Goal: Task Accomplishment & Management: Use online tool/utility

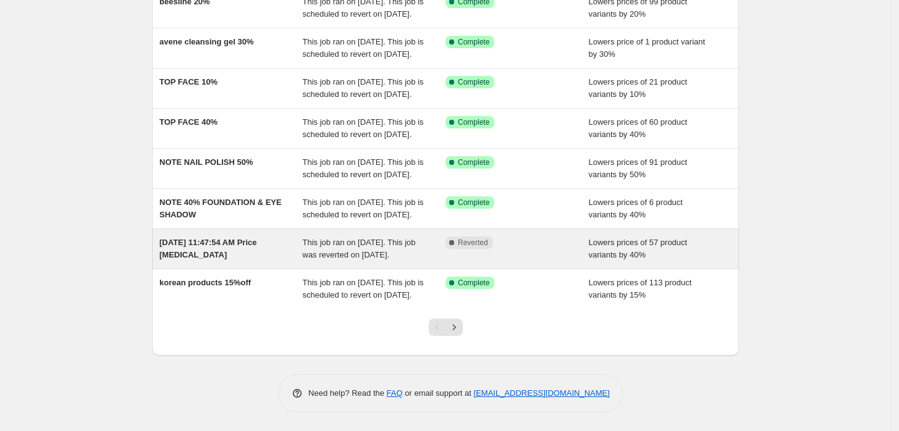
scroll to position [327, 0]
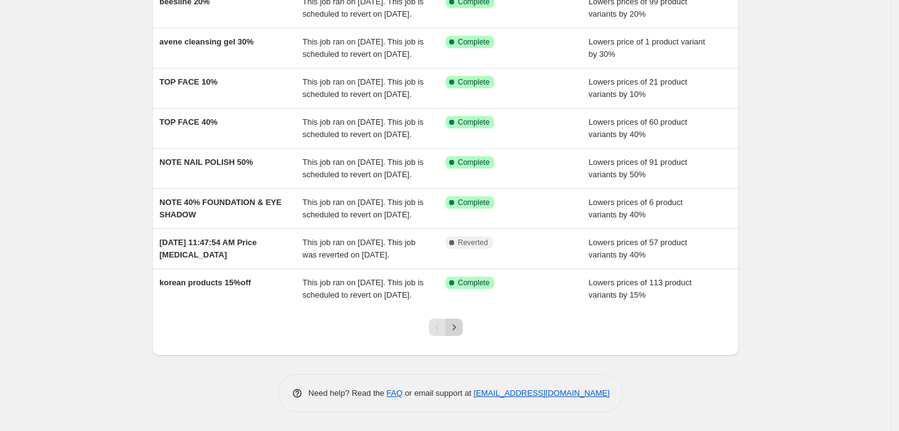
click at [455, 327] on icon "Next" at bounding box center [454, 327] width 12 height 12
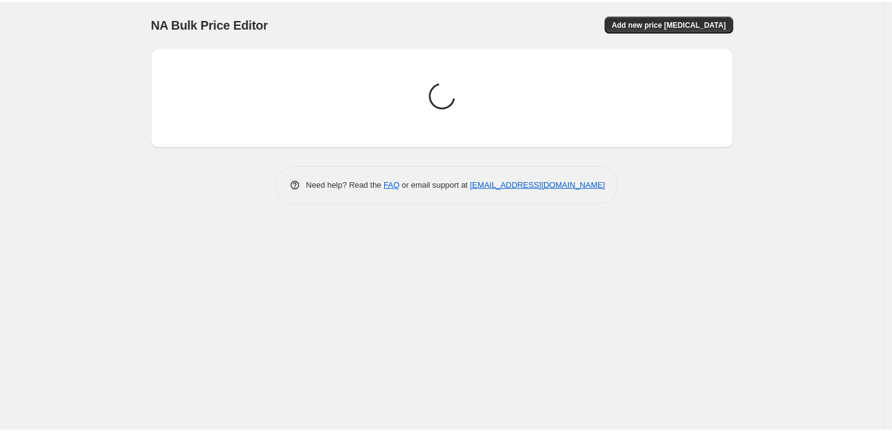
scroll to position [0, 0]
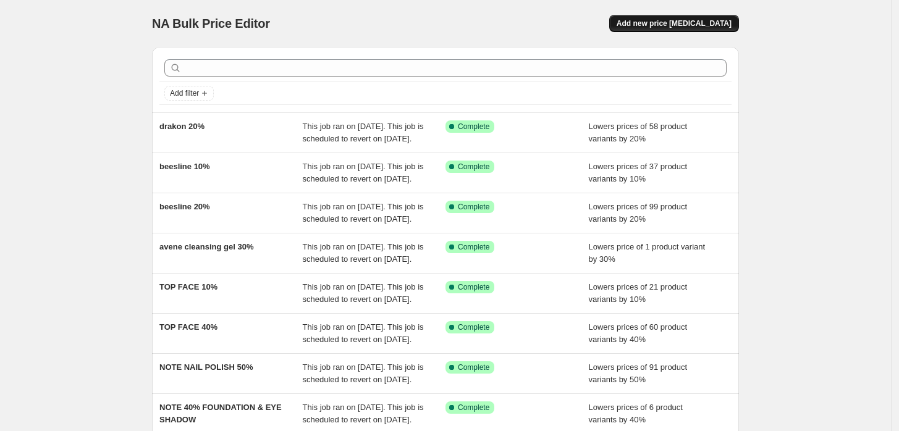
click at [676, 15] on button "Add new price [MEDICAL_DATA]" at bounding box center [674, 23] width 130 height 17
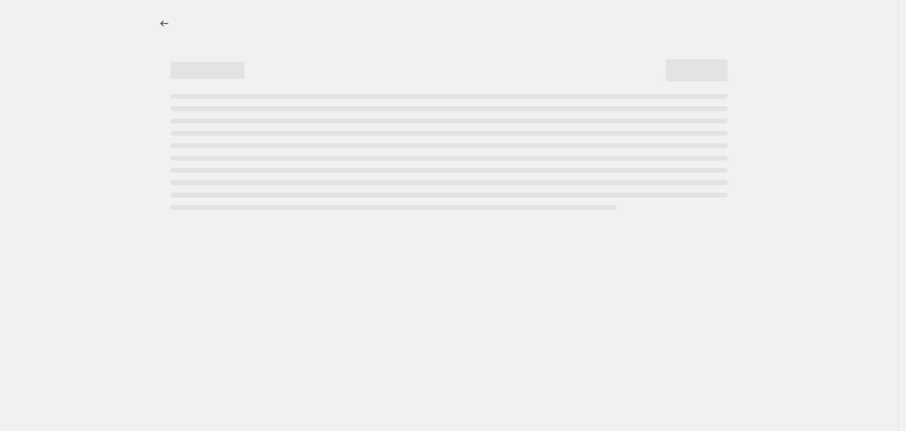
select select "percentage"
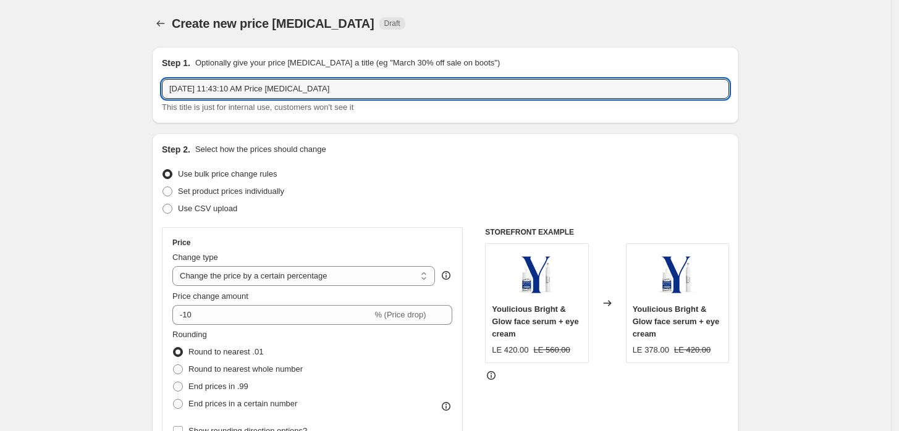
drag, startPoint x: 373, startPoint y: 96, endPoint x: -26, endPoint y: 91, distance: 398.6
click at [0, 91] on html "Home Settings Plans Skip to content Create new price [MEDICAL_DATA]. This page …" at bounding box center [449, 215] width 899 height 431
type input "[PERSON_NAME] 10%"
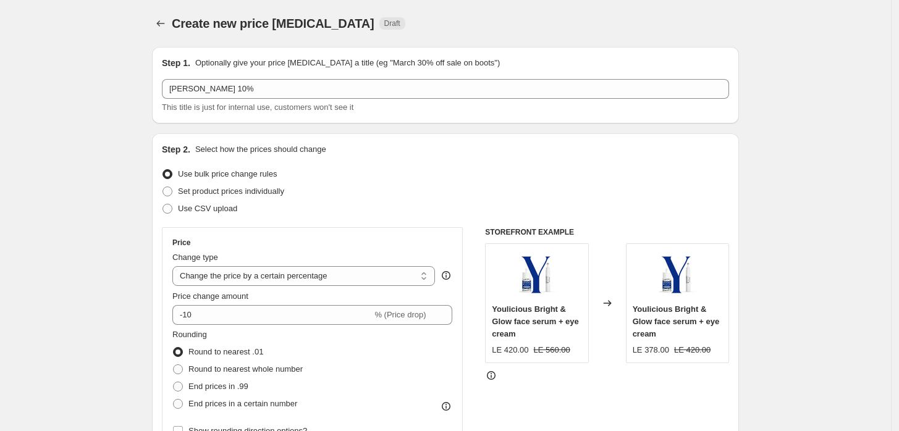
click at [358, 384] on div "Rounding Round to nearest .01 Round to nearest whole number End prices in .99 E…" at bounding box center [312, 371] width 280 height 84
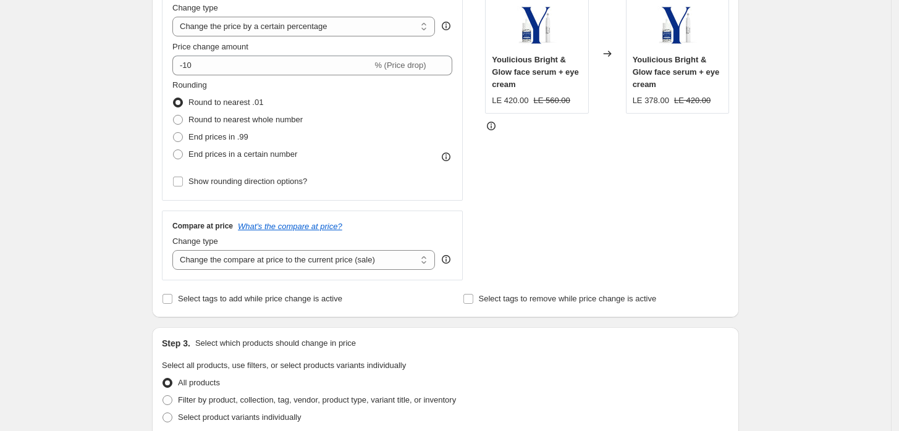
scroll to position [274, 0]
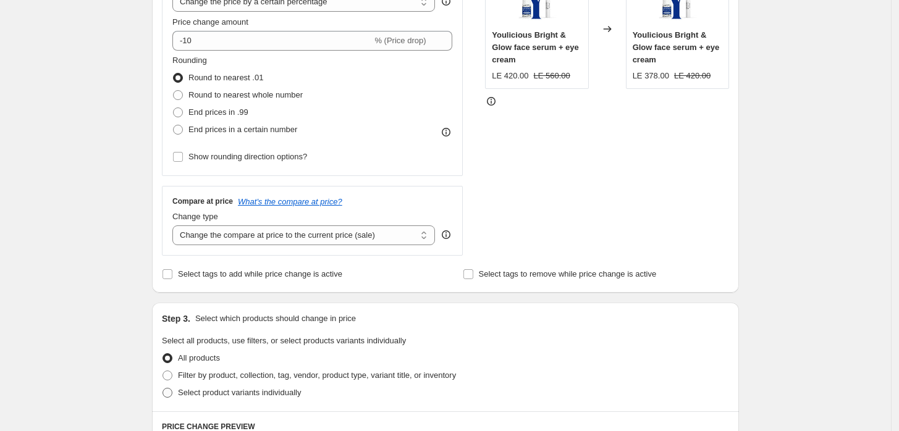
click at [198, 389] on span "Select product variants individually" at bounding box center [239, 392] width 123 height 9
click at [163, 389] on input "Select product variants individually" at bounding box center [163, 388] width 1 height 1
radio input "true"
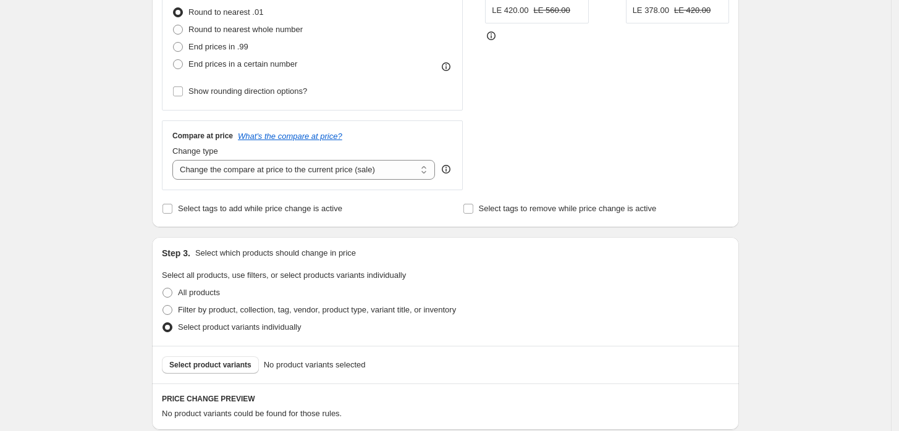
scroll to position [366, 0]
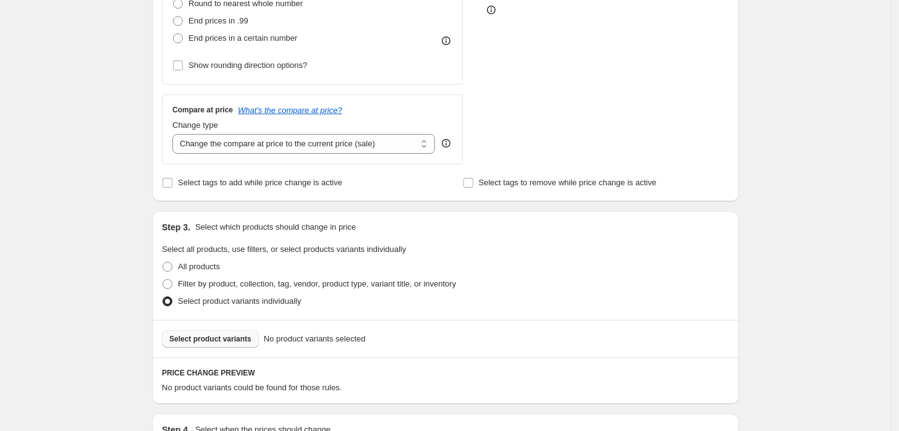
click at [221, 342] on span "Select product variants" at bounding box center [210, 339] width 82 height 10
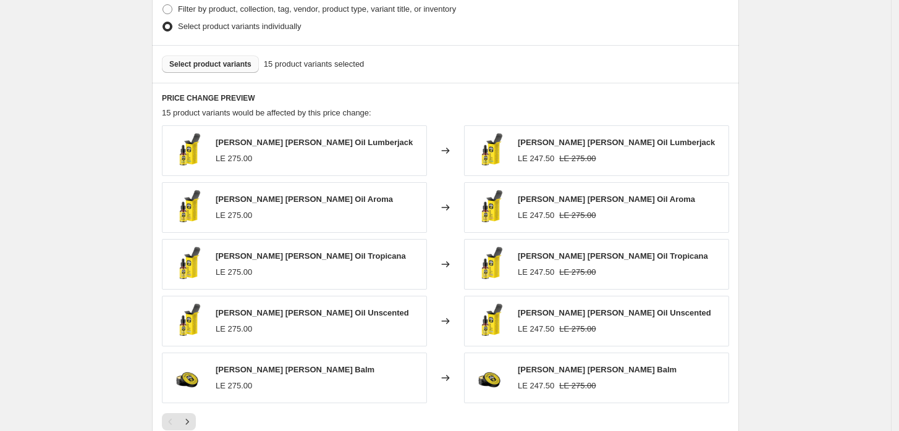
scroll to position [841, 0]
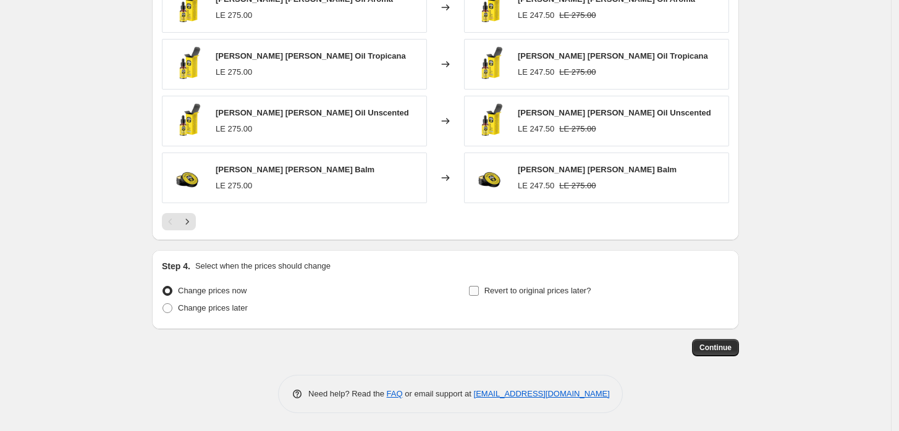
click at [515, 289] on span "Revert to original prices later?" at bounding box center [537, 290] width 107 height 9
click at [479, 289] on input "Revert to original prices later?" at bounding box center [474, 291] width 10 height 10
checkbox input "true"
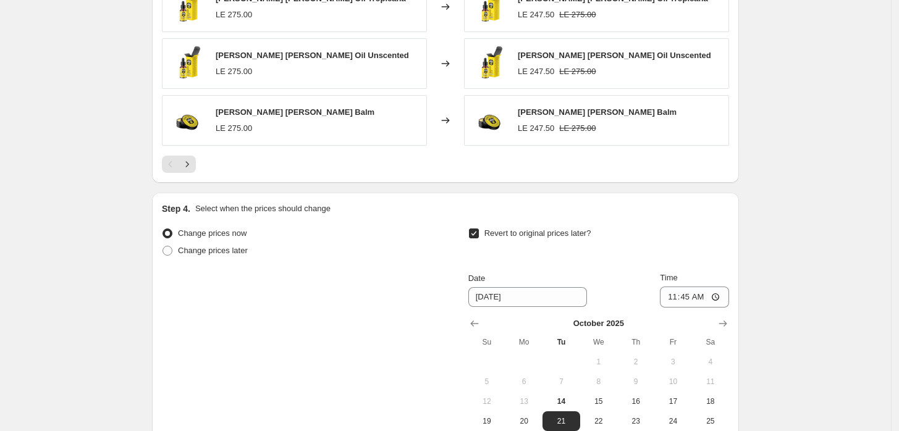
scroll to position [1024, 0]
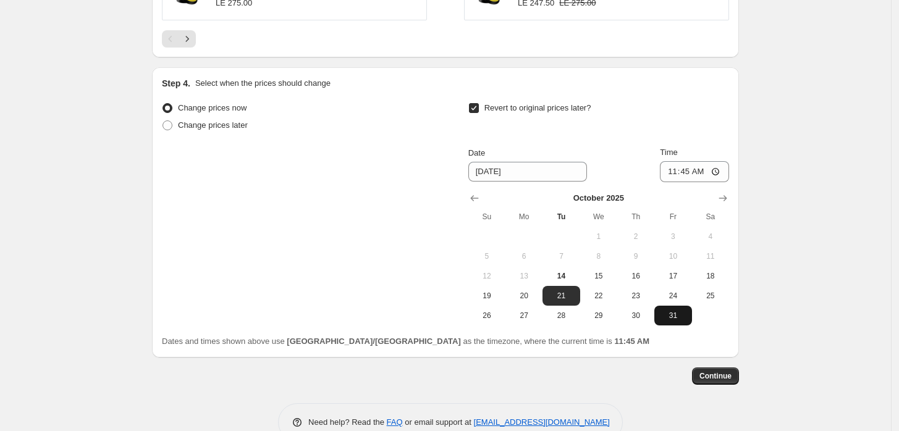
click at [682, 319] on span "31" at bounding box center [672, 316] width 27 height 10
type input "[DATE]"
click at [721, 169] on input "11:45" at bounding box center [694, 171] width 69 height 21
type input "23:59"
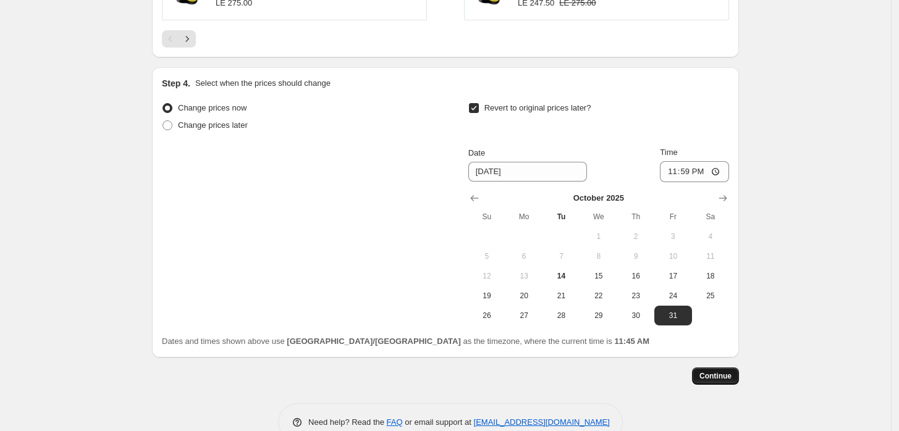
click at [713, 381] on button "Continue" at bounding box center [715, 376] width 47 height 17
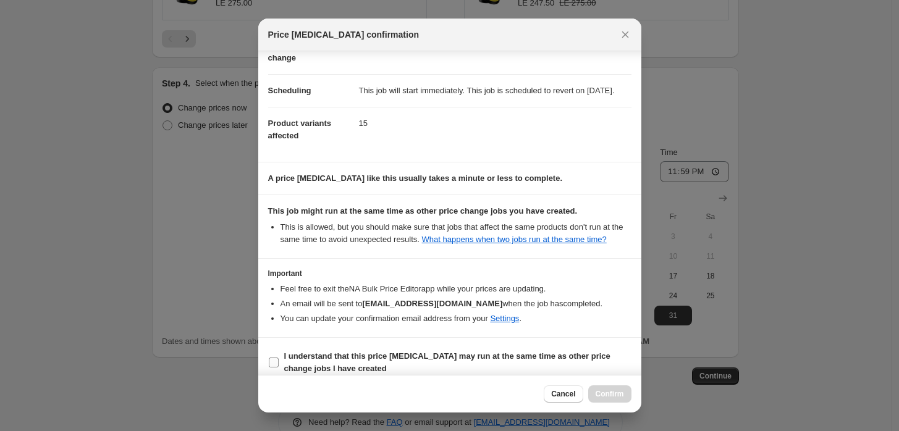
scroll to position [100, 0]
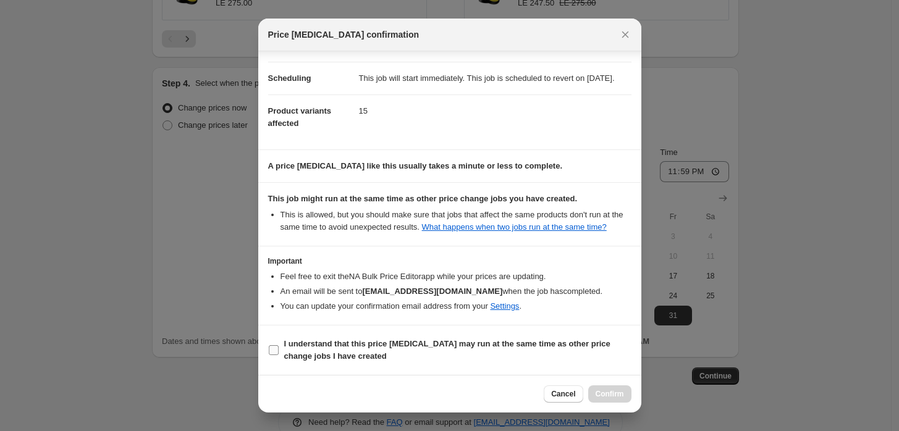
click at [294, 345] on b "I understand that this price [MEDICAL_DATA] may run at the same time as other p…" at bounding box center [447, 350] width 326 height 22
click at [279, 345] on input "I understand that this price [MEDICAL_DATA] may run at the same time as other p…" at bounding box center [274, 350] width 10 height 10
checkbox input "true"
click at [611, 389] on span "Confirm" at bounding box center [610, 394] width 28 height 10
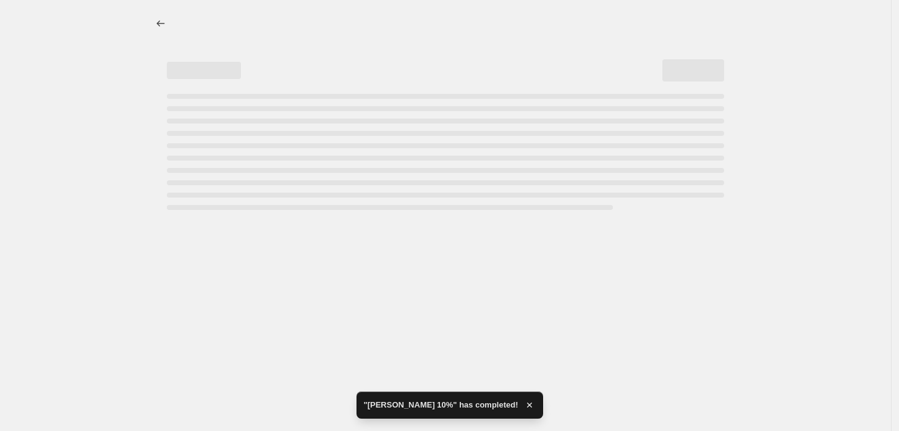
select select "percentage"
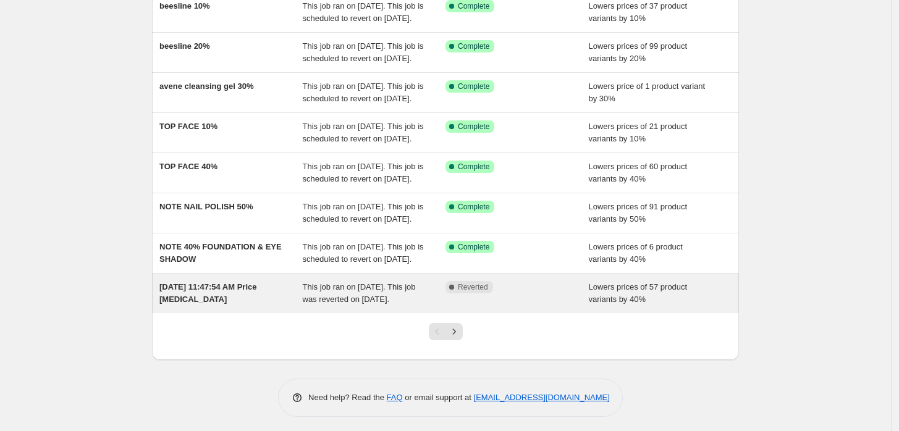
scroll to position [327, 0]
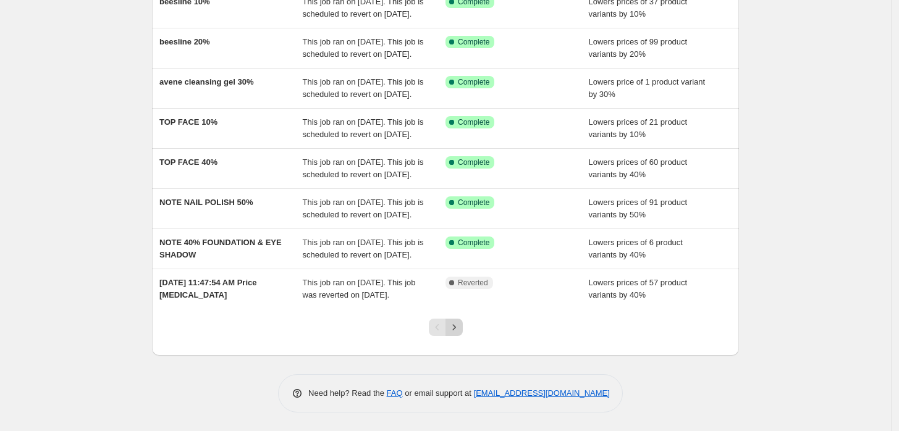
click at [459, 327] on icon "Next" at bounding box center [454, 327] width 12 height 12
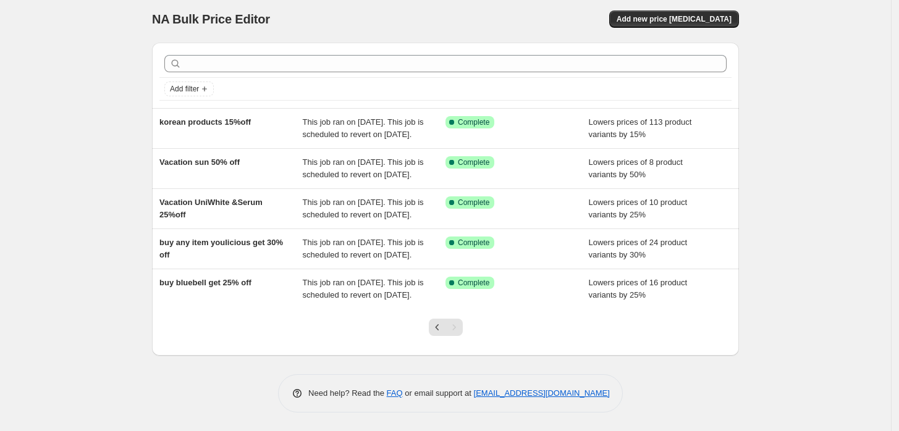
scroll to position [65, 0]
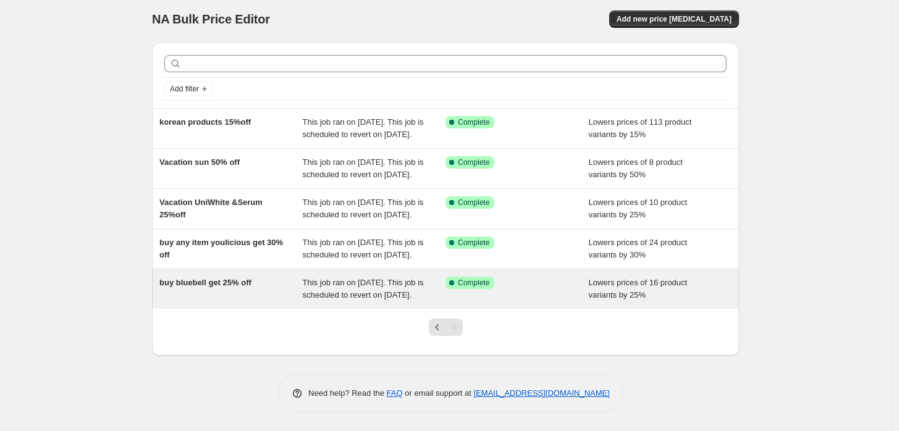
click at [330, 288] on div "This job ran on October 5, 2025. This job is scheduled to revert on October 31,…" at bounding box center [374, 289] width 143 height 25
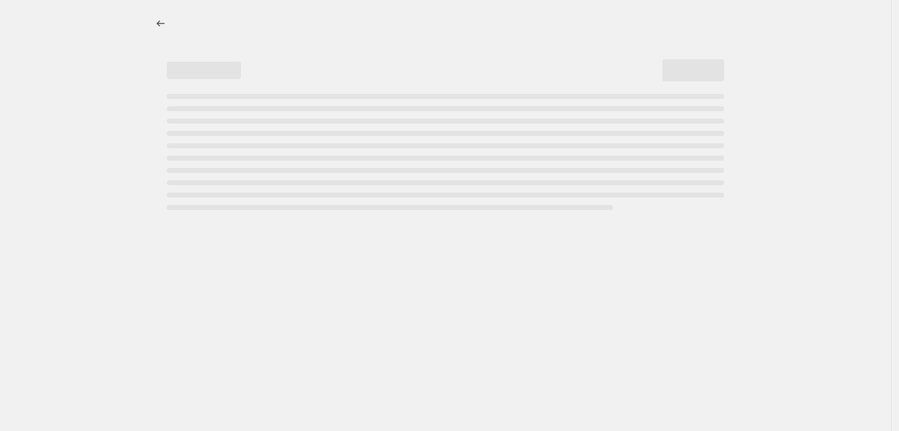
select select "percentage"
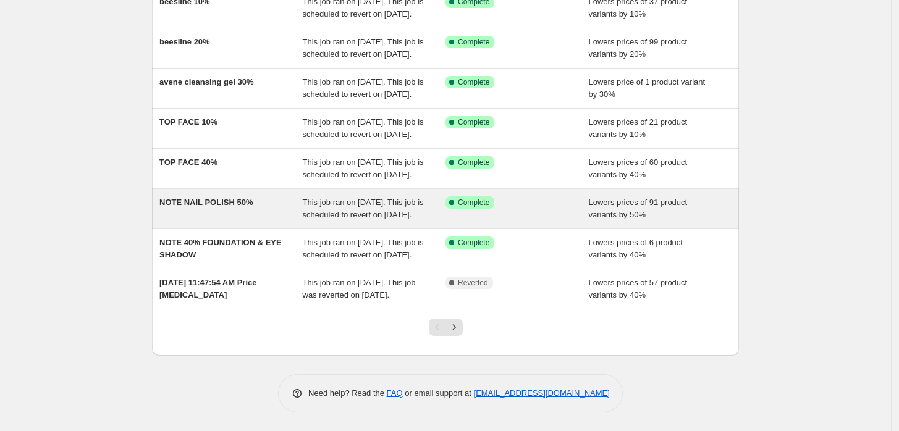
scroll to position [327, 0]
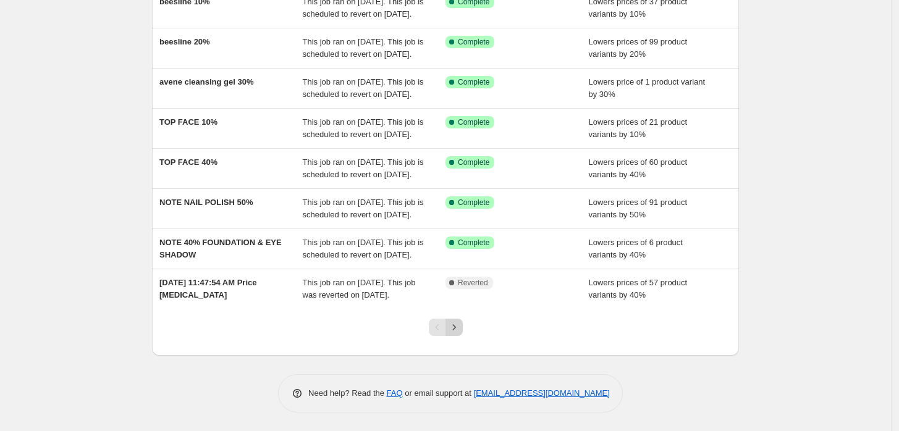
click at [456, 329] on icon "Next" at bounding box center [454, 327] width 12 height 12
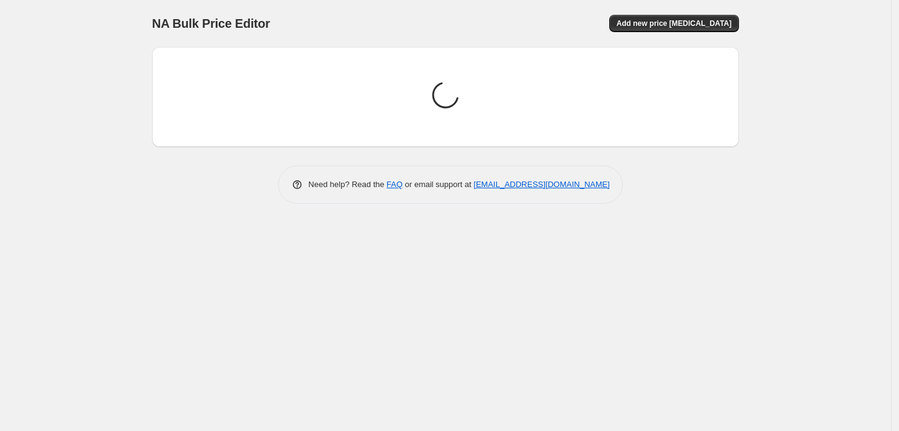
scroll to position [0, 0]
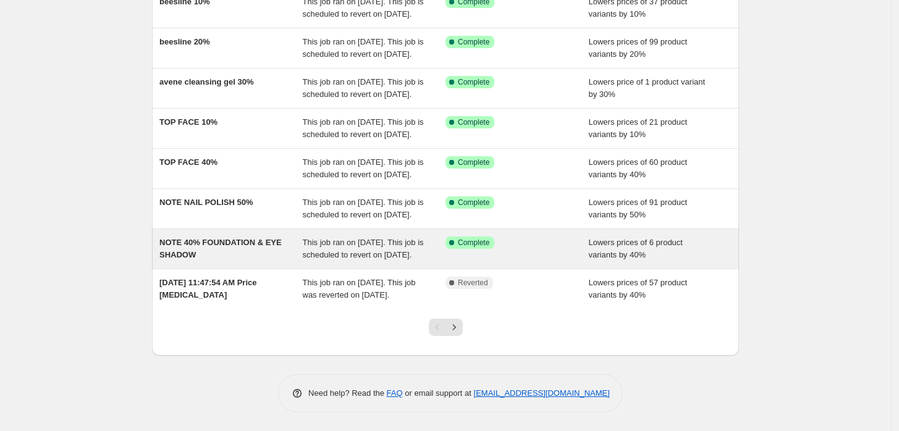
scroll to position [327, 0]
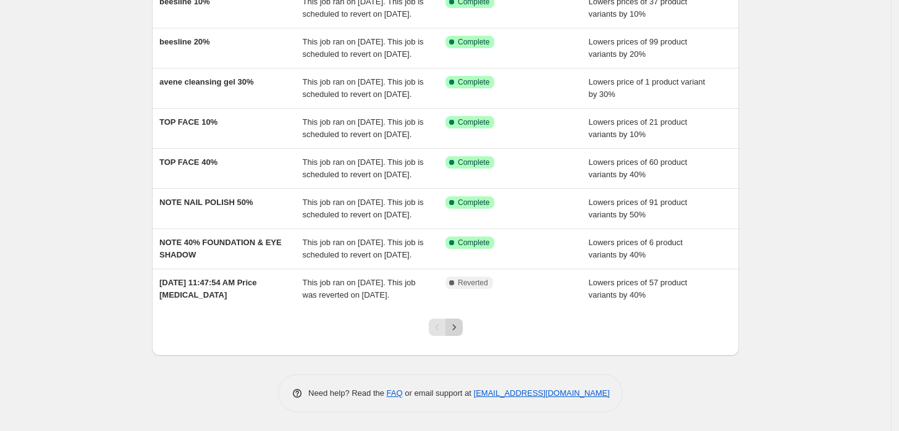
click at [459, 329] on icon "Next" at bounding box center [454, 327] width 12 height 12
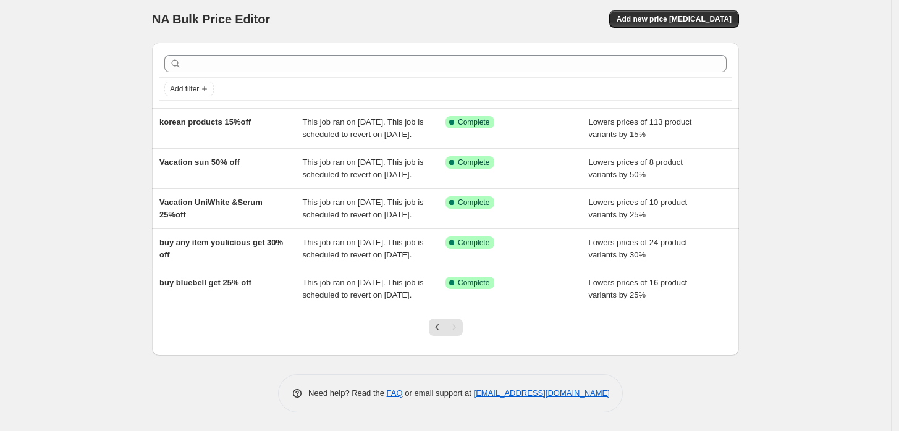
scroll to position [65, 0]
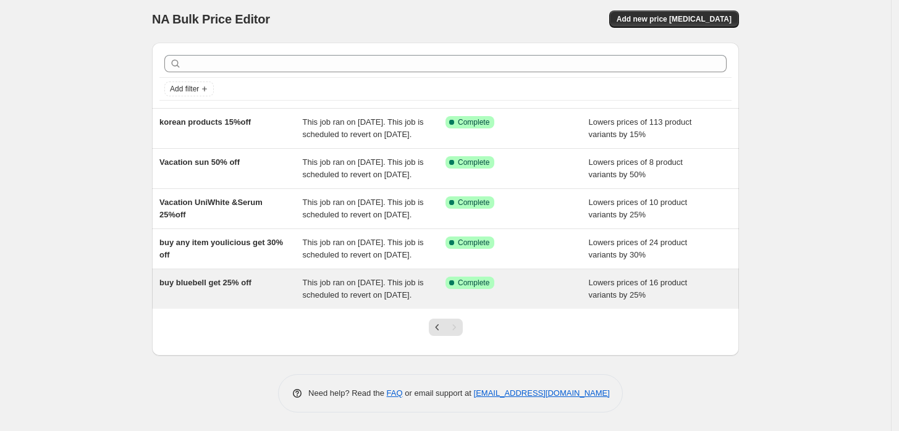
click at [273, 294] on div "buy bluebell get 25% off" at bounding box center [230, 289] width 143 height 25
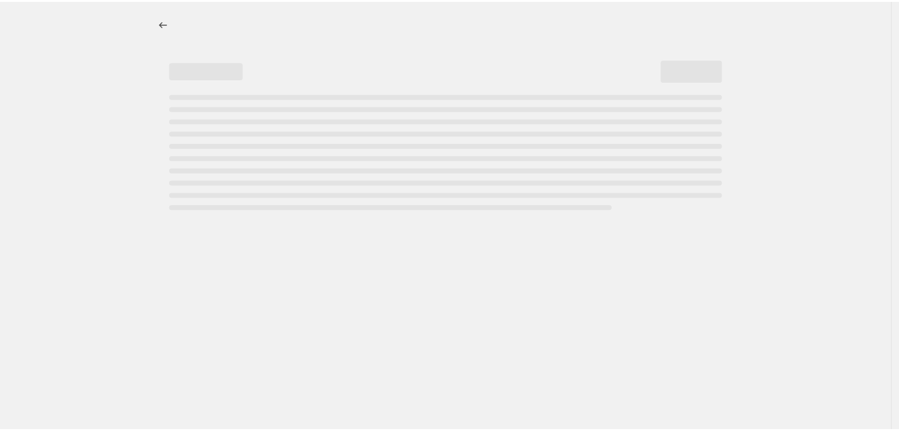
select select "percentage"
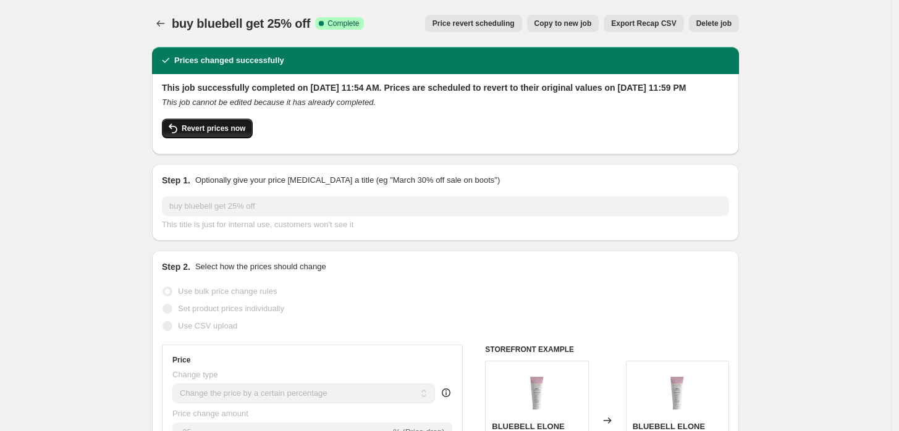
click at [233, 133] on span "Revert prices now" at bounding box center [214, 129] width 64 height 10
checkbox input "false"
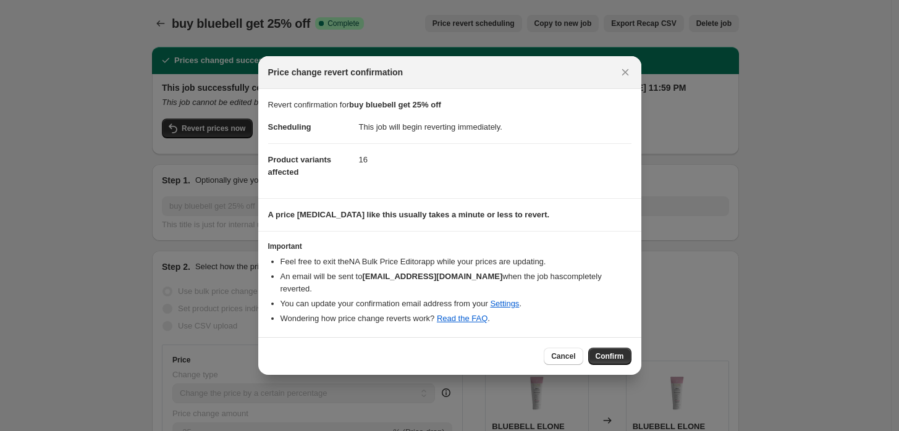
click at [608, 352] on span "Confirm" at bounding box center [610, 357] width 28 height 10
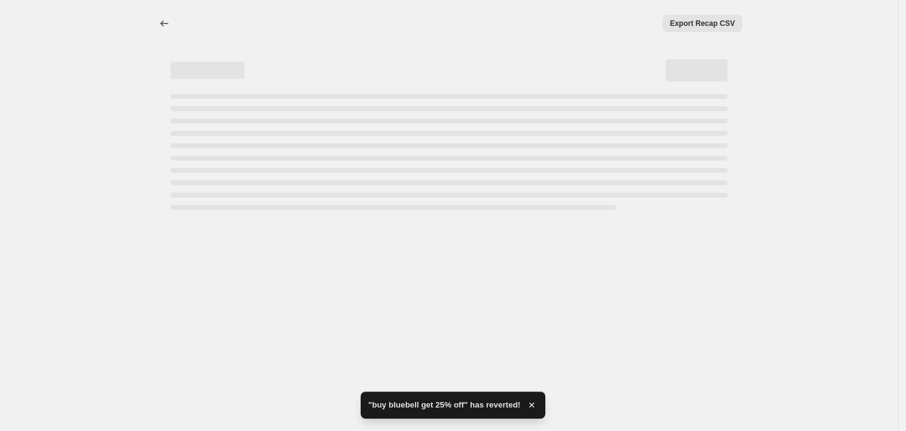
select select "percentage"
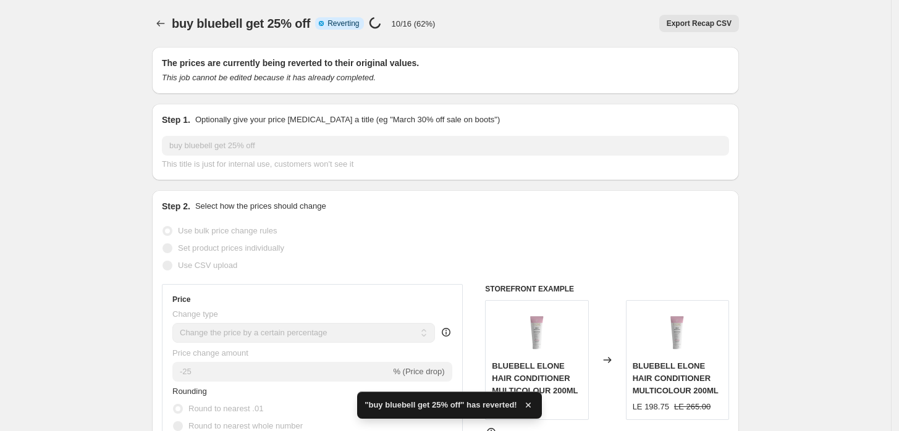
checkbox input "true"
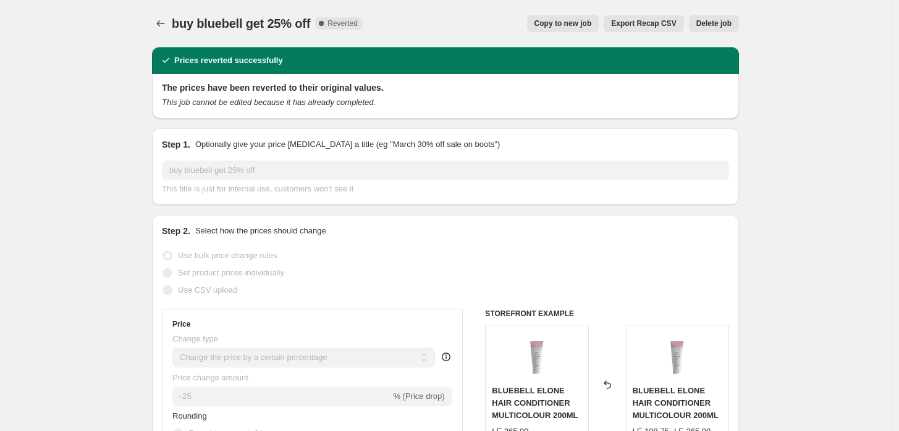
click at [717, 22] on span "Delete job" at bounding box center [713, 24] width 35 height 10
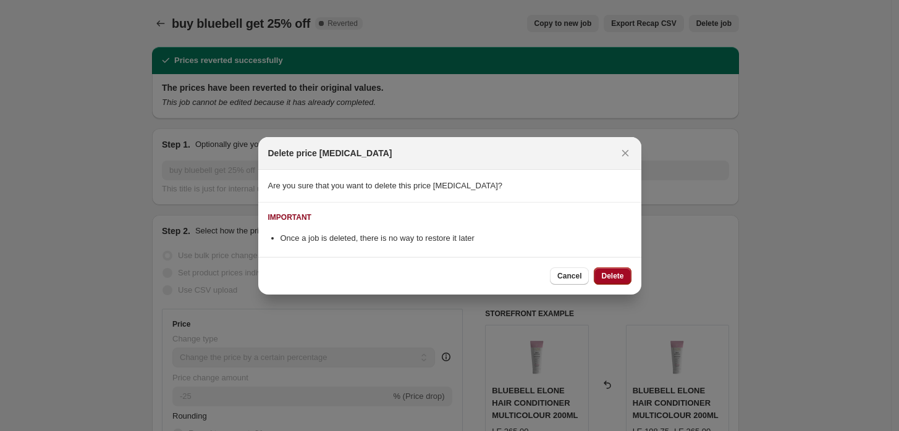
click at [612, 282] on button "Delete" at bounding box center [612, 276] width 37 height 17
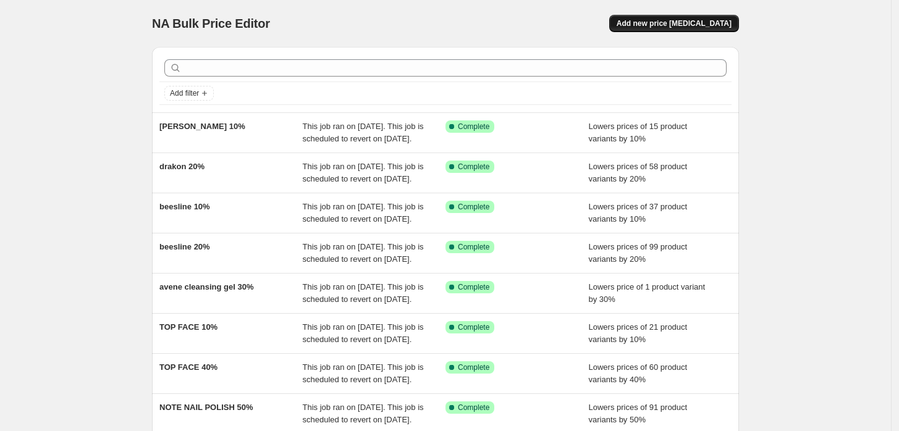
click at [674, 21] on span "Add new price [MEDICAL_DATA]" at bounding box center [674, 24] width 115 height 10
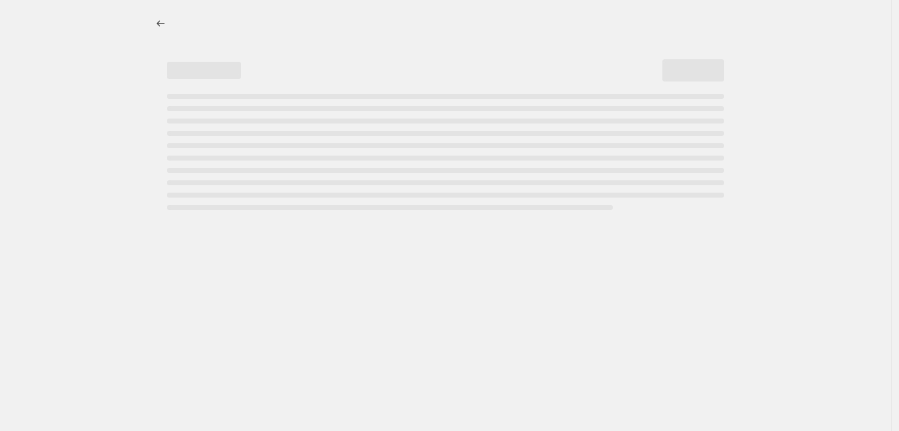
select select "percentage"
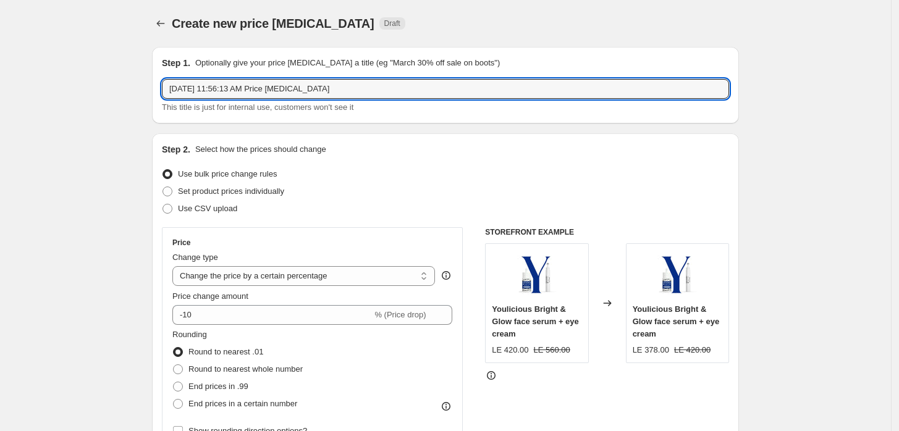
drag, startPoint x: 358, startPoint y: 87, endPoint x: 59, endPoint y: 90, distance: 299.1
type input "bluebell 25%"
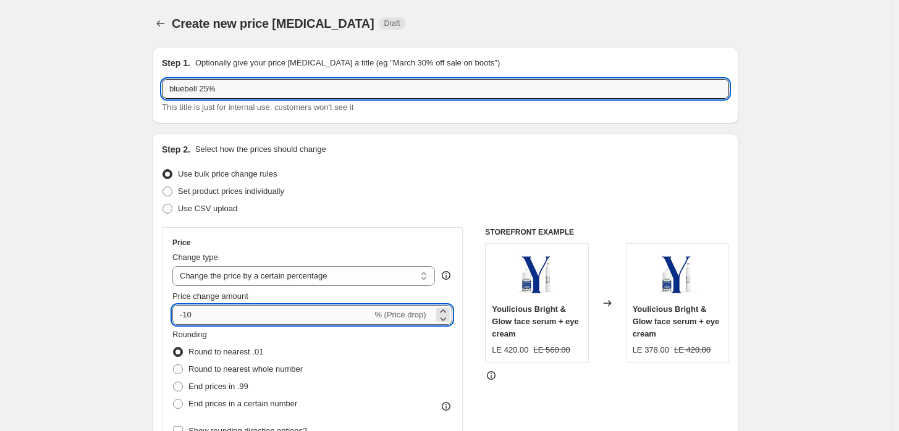
click at [227, 320] on input "-10" at bounding box center [272, 315] width 200 height 20
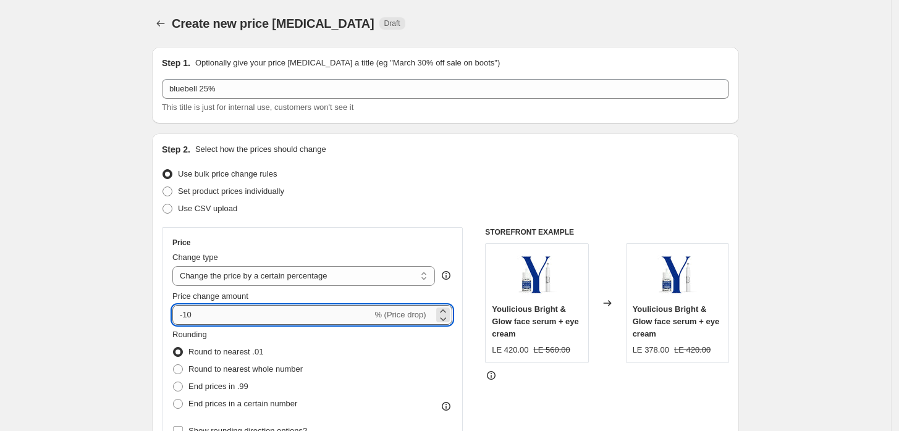
type input "-1"
type input "-25"
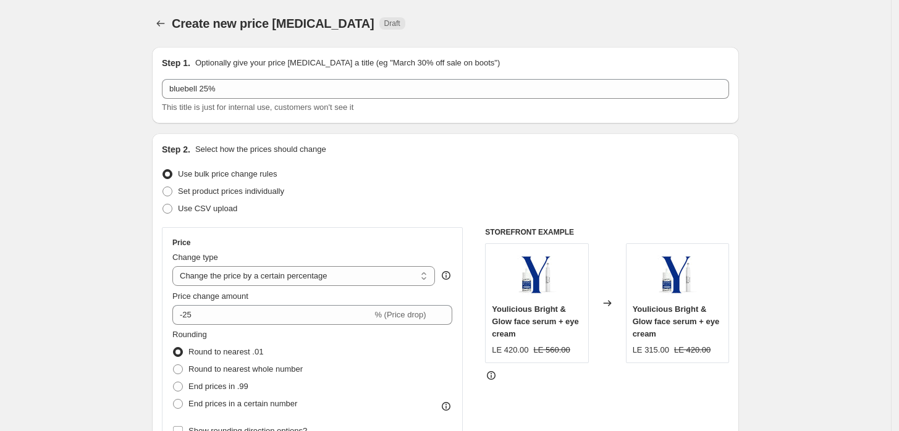
click at [373, 356] on div "Rounding Round to nearest .01 Round to nearest whole number End prices in .99 E…" at bounding box center [312, 371] width 280 height 84
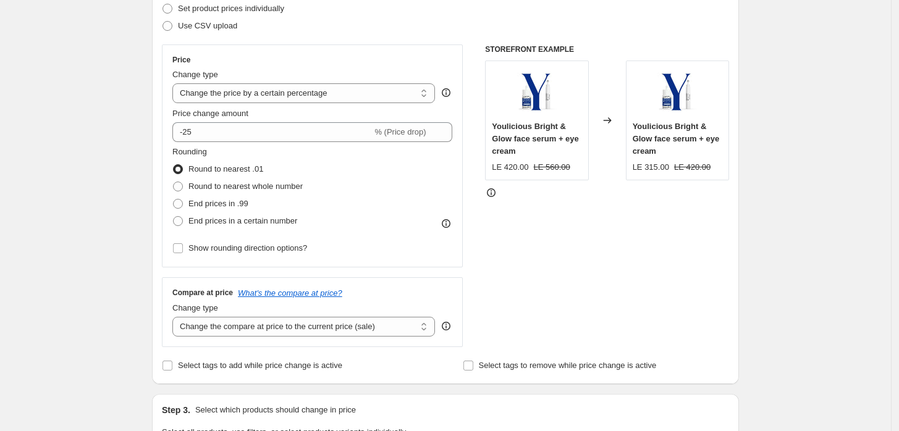
scroll to position [366, 0]
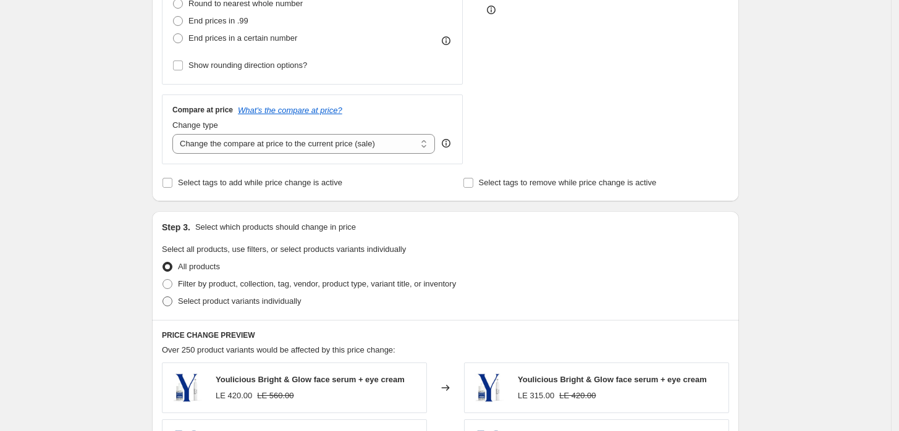
click at [218, 306] on span "Select product variants individually" at bounding box center [239, 301] width 123 height 9
click at [163, 297] on input "Select product variants individually" at bounding box center [163, 297] width 1 height 1
radio input "true"
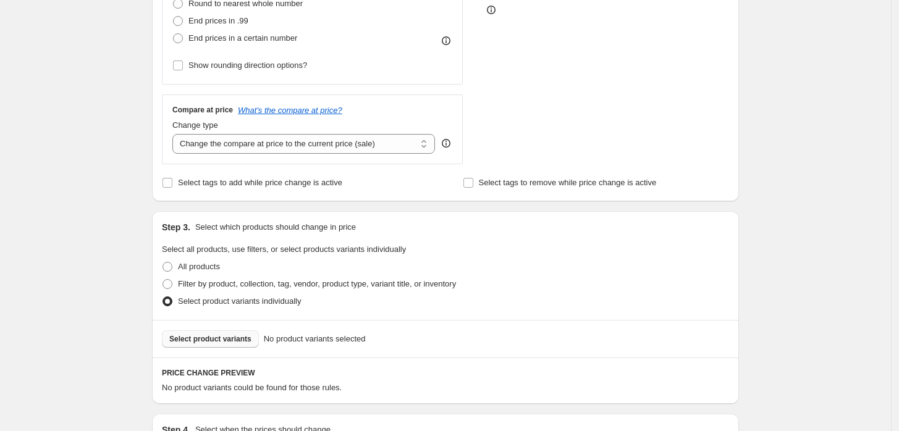
click at [232, 340] on span "Select product variants" at bounding box center [210, 339] width 82 height 10
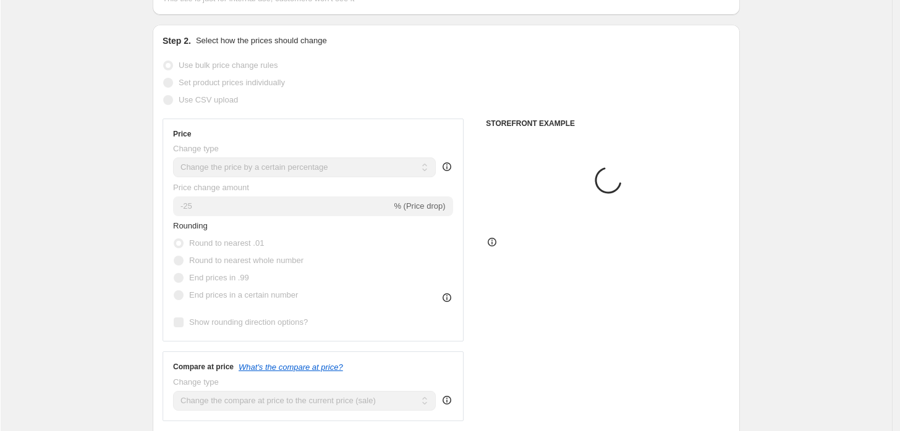
scroll to position [0, 0]
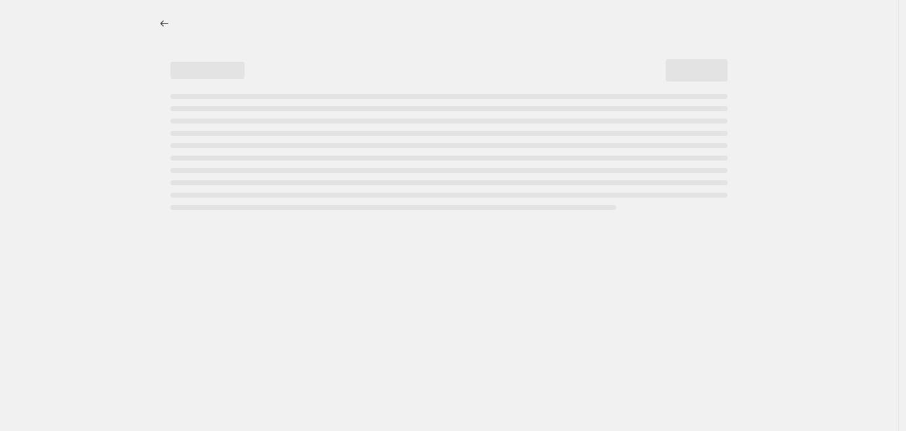
select select "percentage"
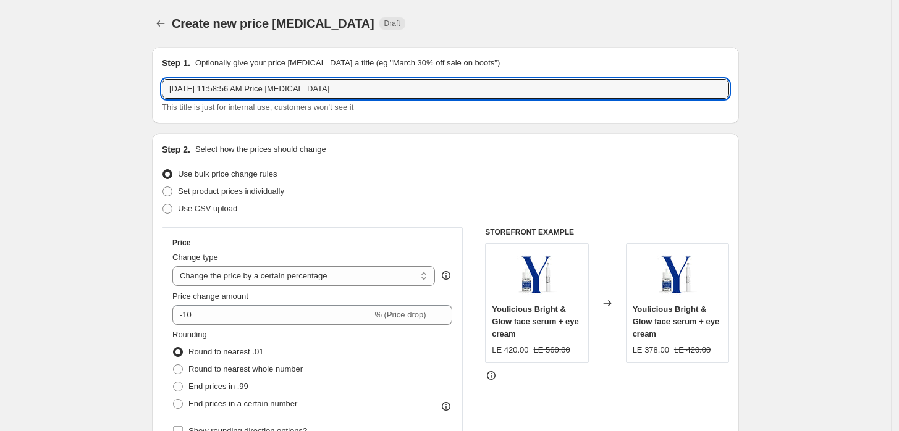
drag, startPoint x: 358, startPoint y: 83, endPoint x: 36, endPoint y: 92, distance: 321.5
type input "Bluebell 25%"
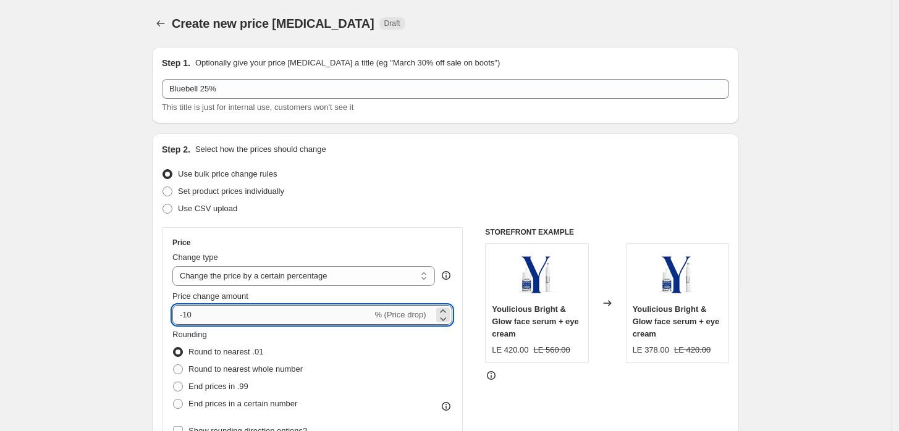
click at [235, 309] on input "-10" at bounding box center [272, 315] width 200 height 20
type input "-1"
type input "-25"
click at [358, 367] on div "Rounding Round to nearest .01 Round to nearest whole number End prices in .99 E…" at bounding box center [312, 371] width 280 height 84
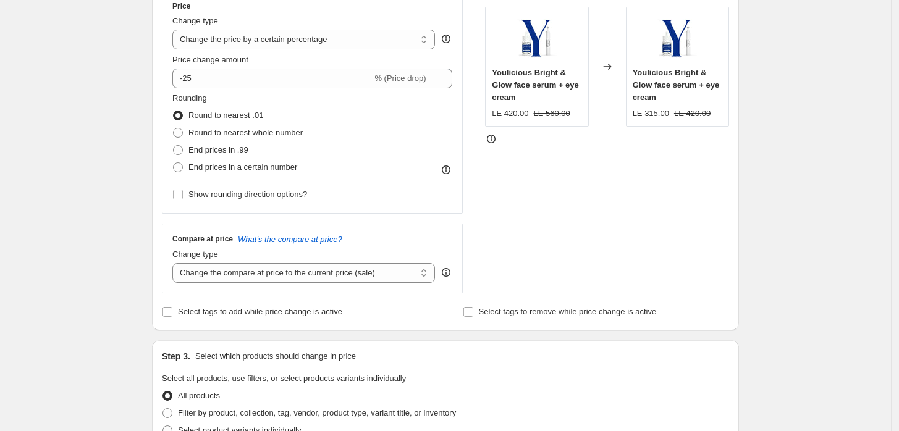
scroll to position [274, 0]
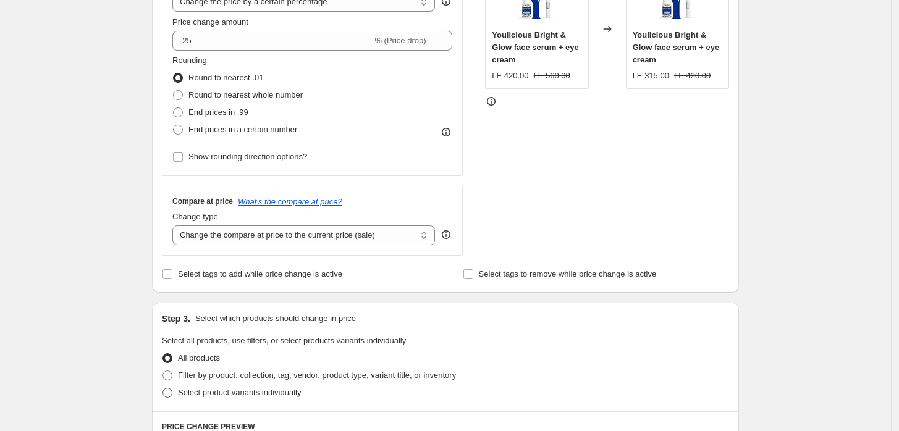
click at [200, 394] on span "Select product variants individually" at bounding box center [239, 392] width 123 height 9
click at [163, 389] on input "Select product variants individually" at bounding box center [163, 388] width 1 height 1
radio input "true"
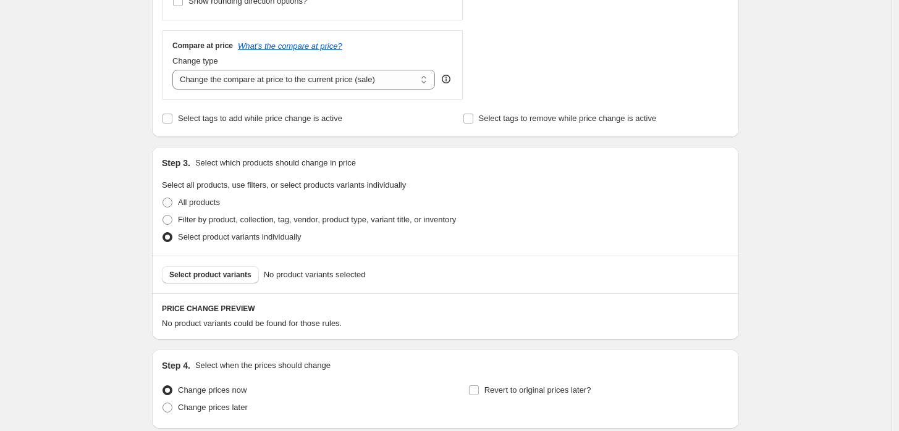
scroll to position [457, 0]
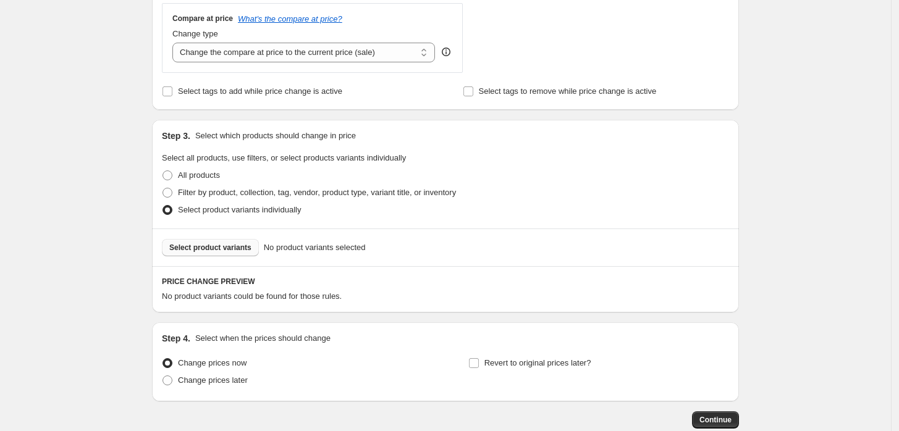
click at [234, 250] on span "Select product variants" at bounding box center [210, 248] width 82 height 10
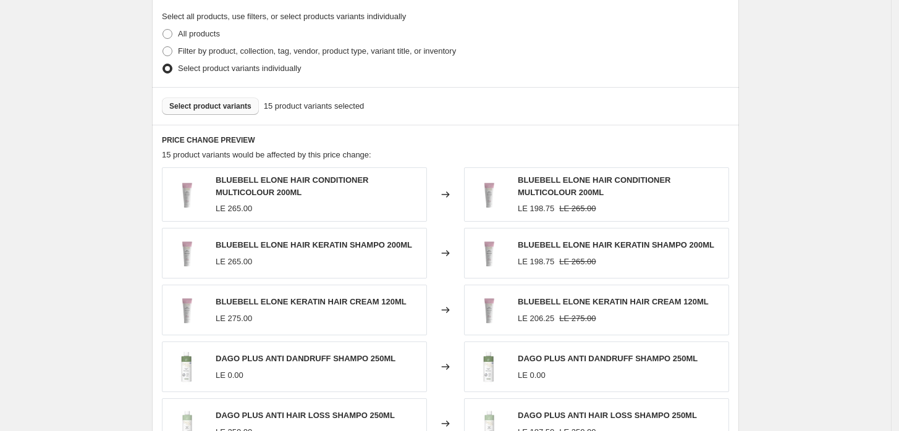
scroll to position [845, 0]
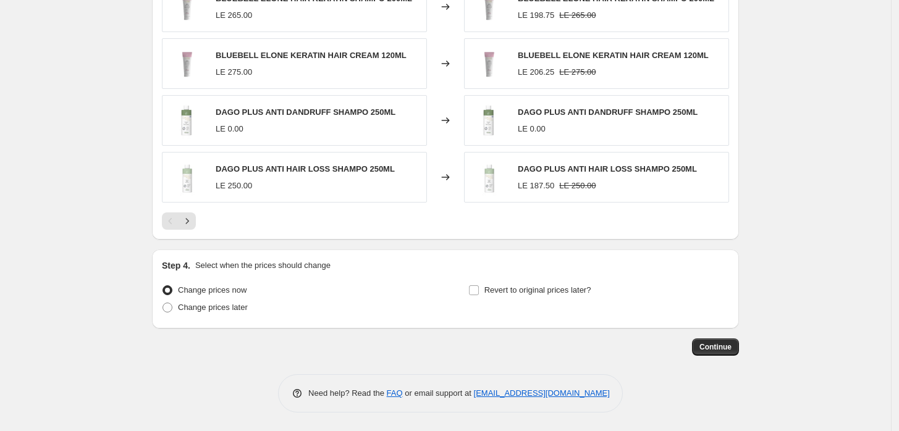
click at [510, 300] on div "Revert to original prices later?" at bounding box center [598, 300] width 261 height 37
click at [509, 294] on span "Revert to original prices later?" at bounding box center [537, 289] width 107 height 9
click at [479, 294] on input "Revert to original prices later?" at bounding box center [474, 290] width 10 height 10
checkbox input "true"
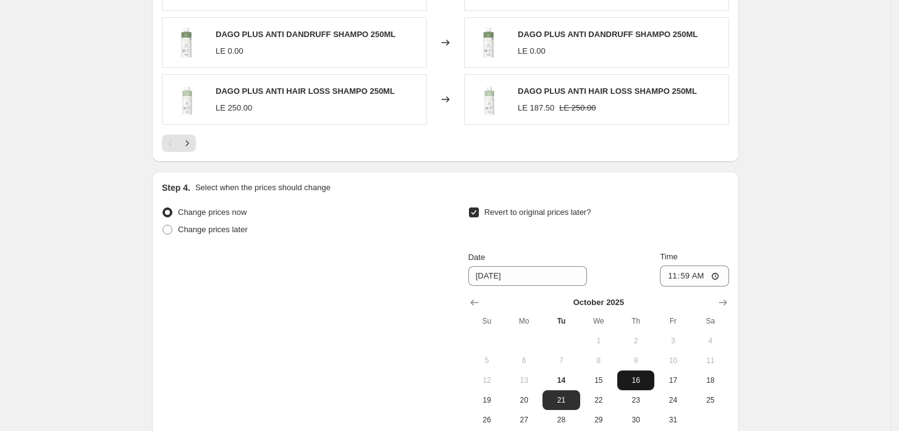
scroll to position [1028, 0]
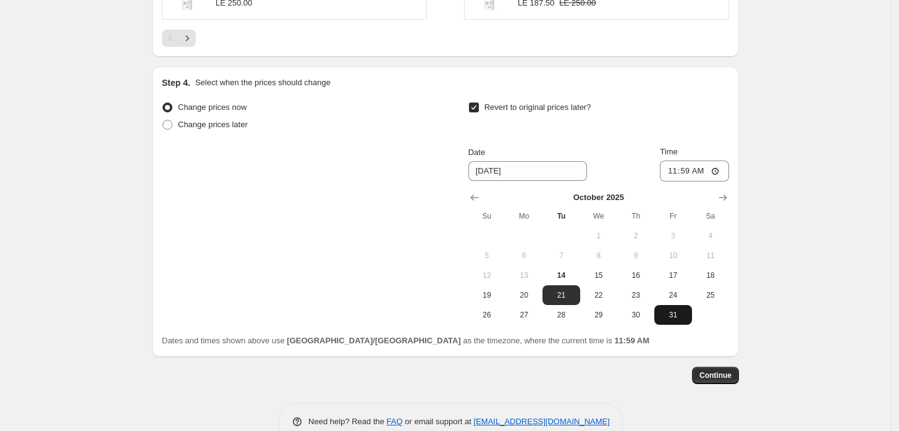
click at [687, 316] on span "31" at bounding box center [672, 315] width 27 height 10
type input "[DATE]"
click at [715, 174] on input "11:59" at bounding box center [694, 171] width 69 height 21
type input "23:59"
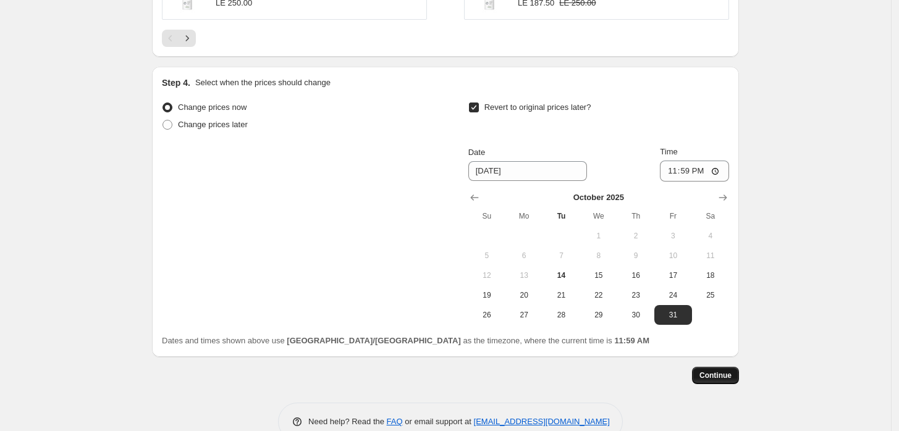
click at [731, 378] on span "Continue" at bounding box center [715, 376] width 32 height 10
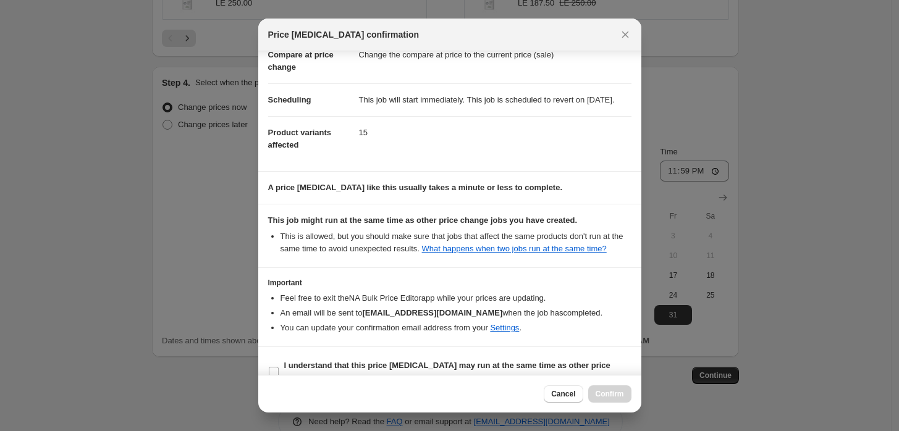
scroll to position [100, 0]
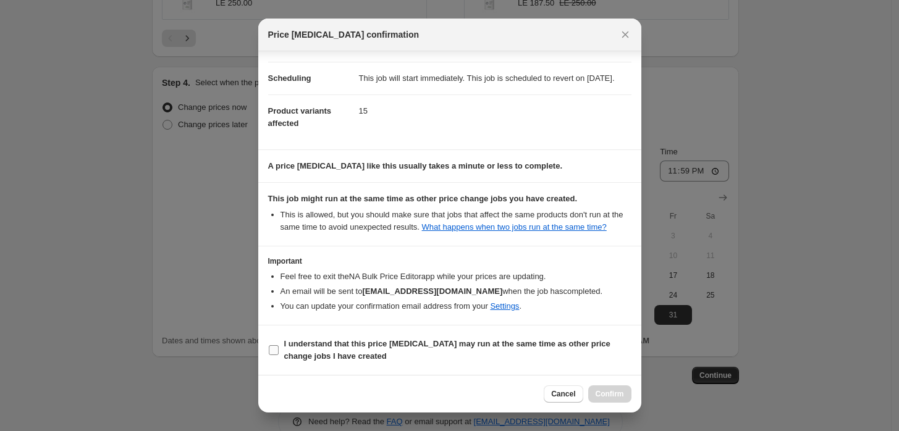
click at [298, 344] on b "I understand that this price [MEDICAL_DATA] may run at the same time as other p…" at bounding box center [447, 350] width 326 height 22
click at [279, 345] on input "I understand that this price [MEDICAL_DATA] may run at the same time as other p…" at bounding box center [274, 350] width 10 height 10
checkbox input "true"
click at [608, 395] on span "Confirm" at bounding box center [610, 394] width 28 height 10
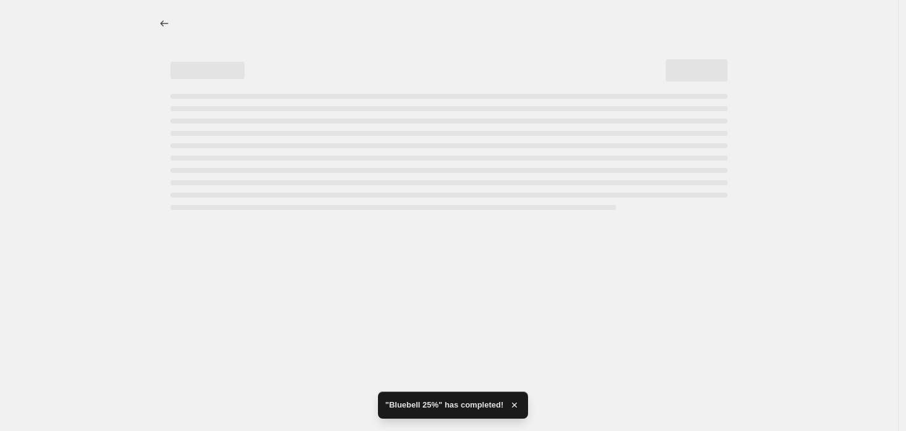
select select "percentage"
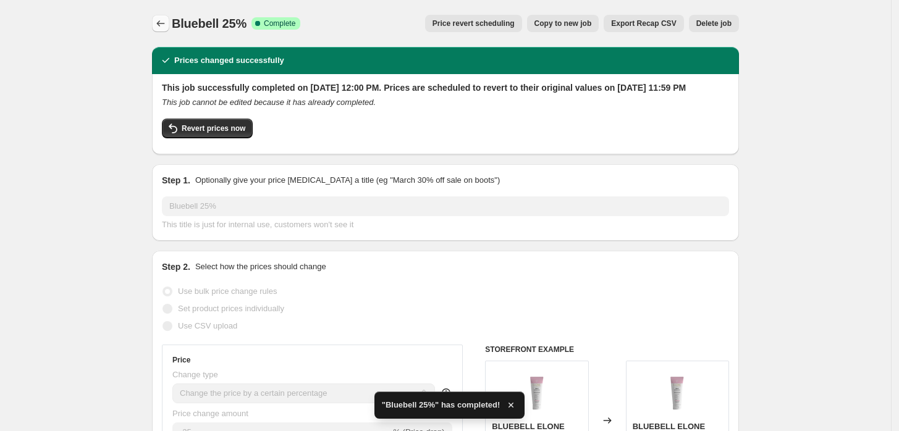
click at [163, 25] on icon "Price change jobs" at bounding box center [160, 23] width 12 height 12
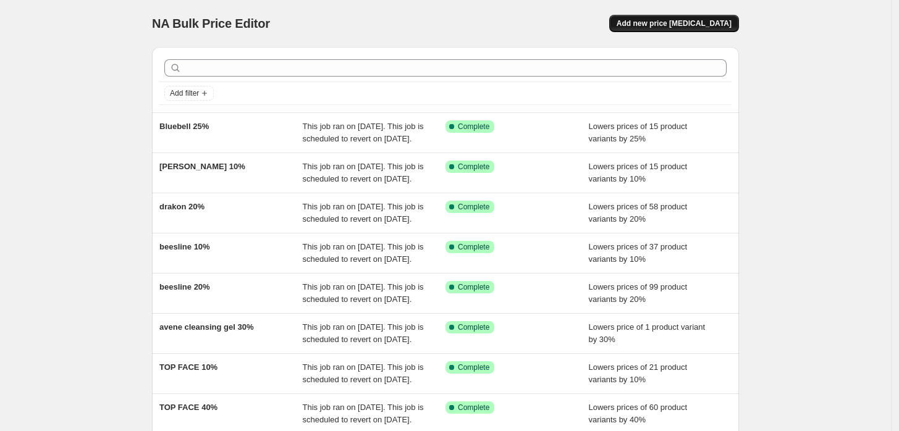
click at [678, 26] on span "Add new price [MEDICAL_DATA]" at bounding box center [674, 24] width 115 height 10
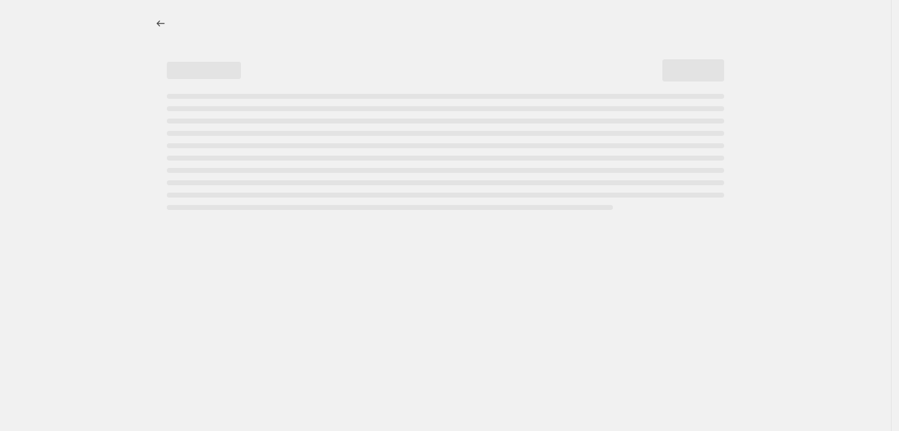
select select "percentage"
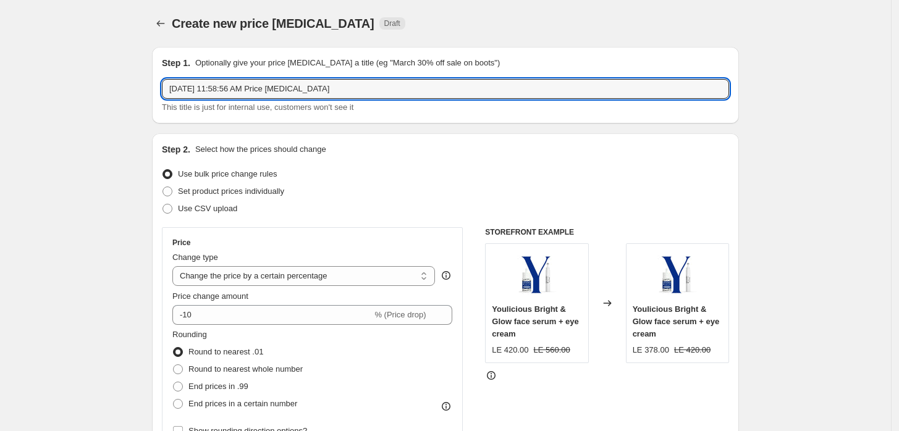
drag, startPoint x: 370, startPoint y: 89, endPoint x: 0, endPoint y: 109, distance: 370.7
type input "Bluebell elone mask 30%"
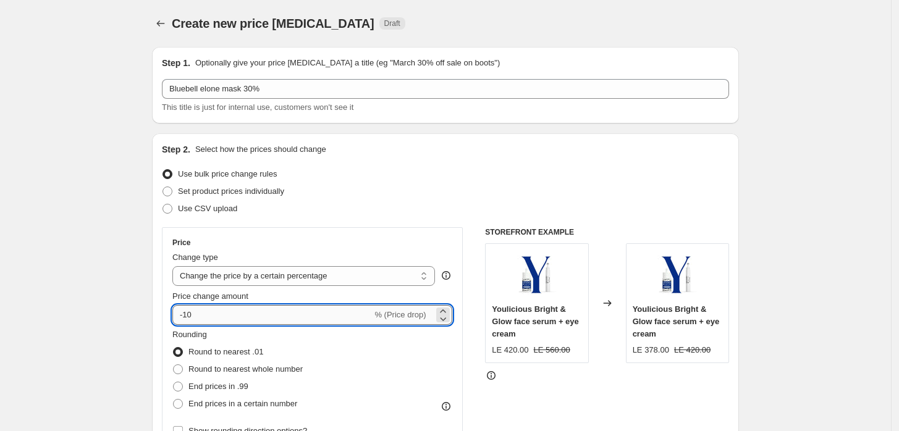
click at [227, 323] on input "-10" at bounding box center [272, 315] width 200 height 20
type input "-1"
type input "-30"
click at [345, 381] on div "Rounding Round to nearest .01 Round to nearest whole number End prices in .99 E…" at bounding box center [312, 371] width 280 height 84
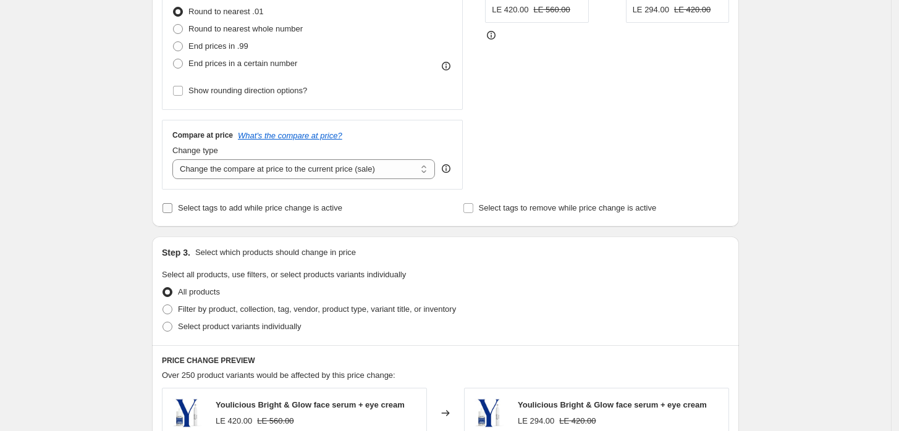
scroll to position [366, 0]
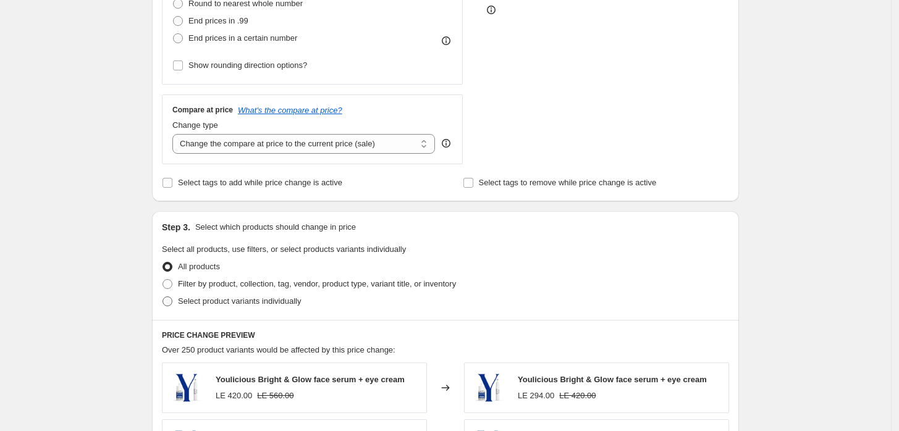
click at [200, 302] on span "Select product variants individually" at bounding box center [239, 301] width 123 height 9
click at [163, 297] on input "Select product variants individually" at bounding box center [163, 297] width 1 height 1
radio input "true"
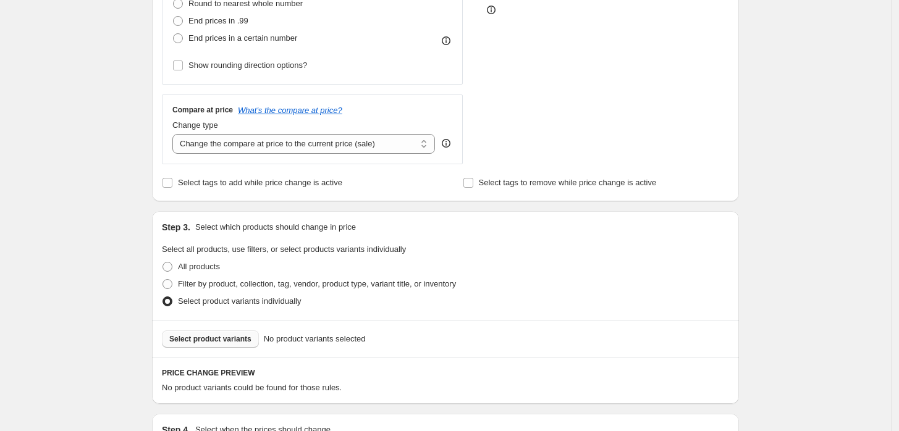
click at [216, 340] on span "Select product variants" at bounding box center [210, 339] width 82 height 10
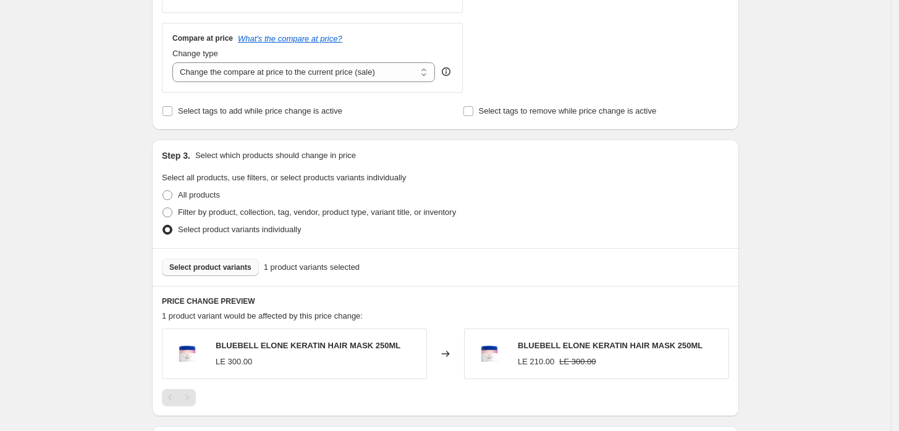
scroll to position [549, 0]
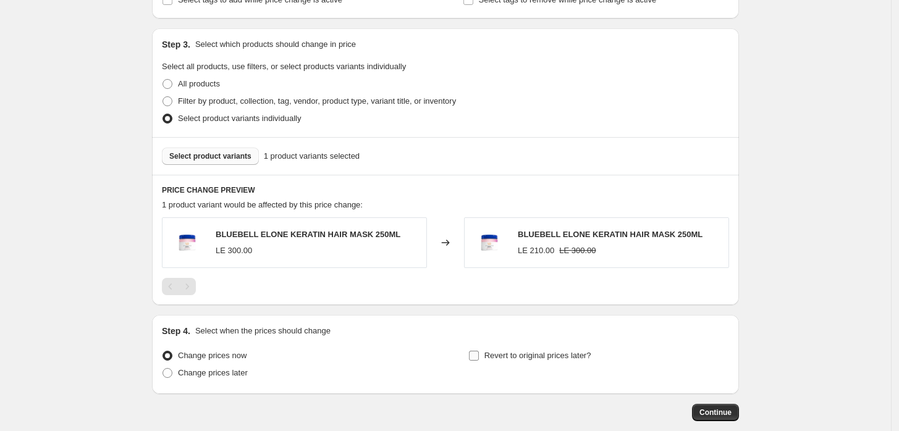
click at [522, 351] on span "Revert to original prices later?" at bounding box center [537, 355] width 107 height 9
click at [479, 351] on input "Revert to original prices later?" at bounding box center [474, 356] width 10 height 10
checkbox input "true"
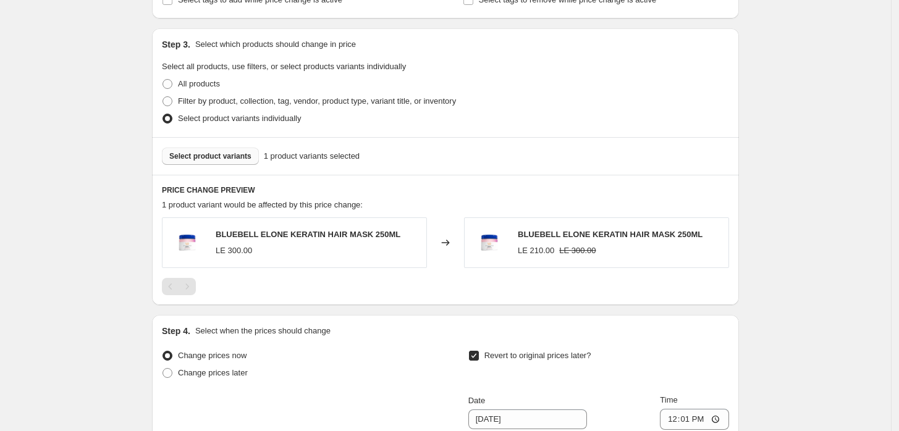
scroll to position [732, 0]
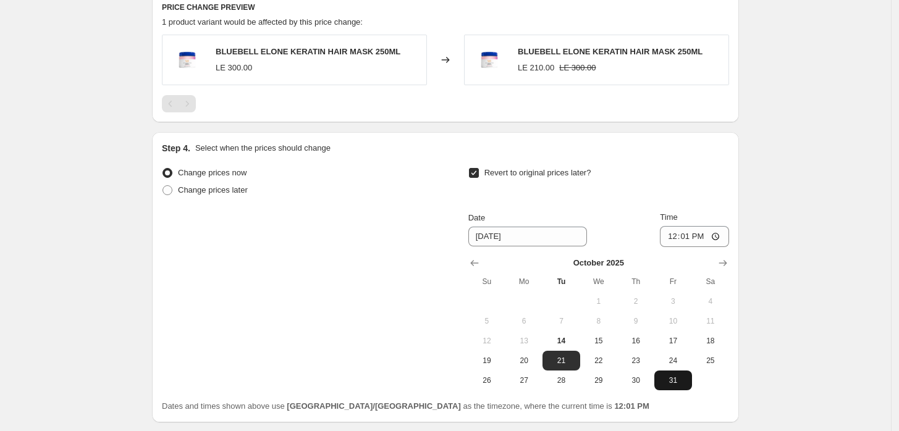
click at [676, 380] on span "31" at bounding box center [672, 381] width 27 height 10
type input "[DATE]"
click at [720, 237] on input "12:01" at bounding box center [694, 236] width 69 height 21
type input "23:59"
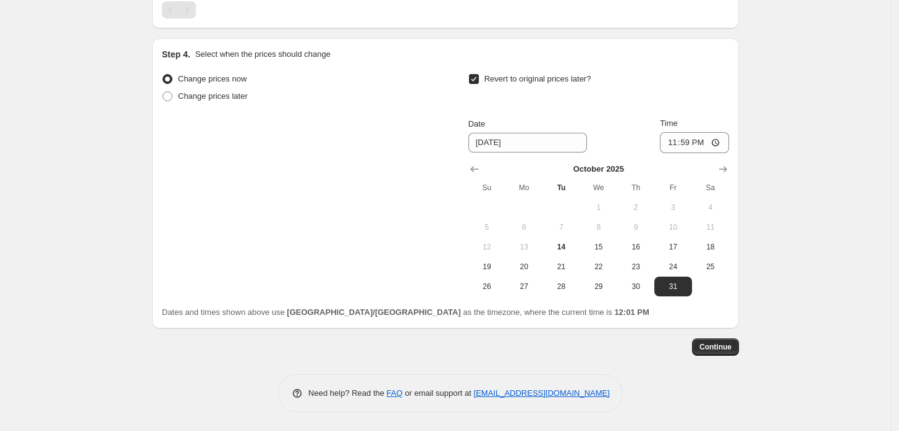
scroll to position [826, 0]
click at [717, 349] on span "Continue" at bounding box center [715, 347] width 32 height 10
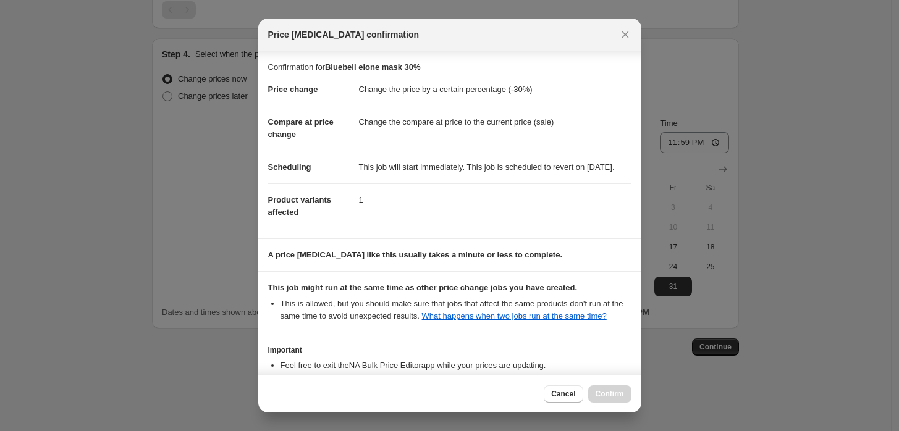
scroll to position [100, 0]
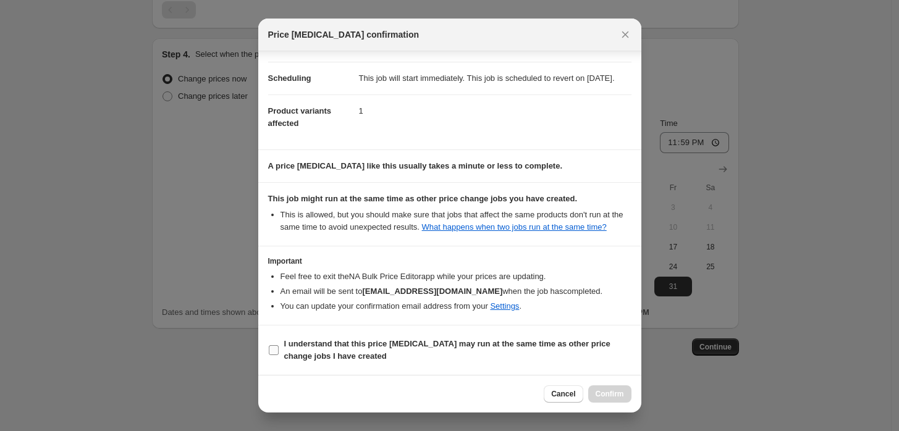
click at [282, 347] on label "I understand that this price [MEDICAL_DATA] may run at the same time as other p…" at bounding box center [449, 351] width 363 height 30
click at [279, 347] on input "I understand that this price [MEDICAL_DATA] may run at the same time as other p…" at bounding box center [274, 350] width 10 height 10
checkbox input "true"
click at [617, 395] on span "Confirm" at bounding box center [610, 394] width 28 height 10
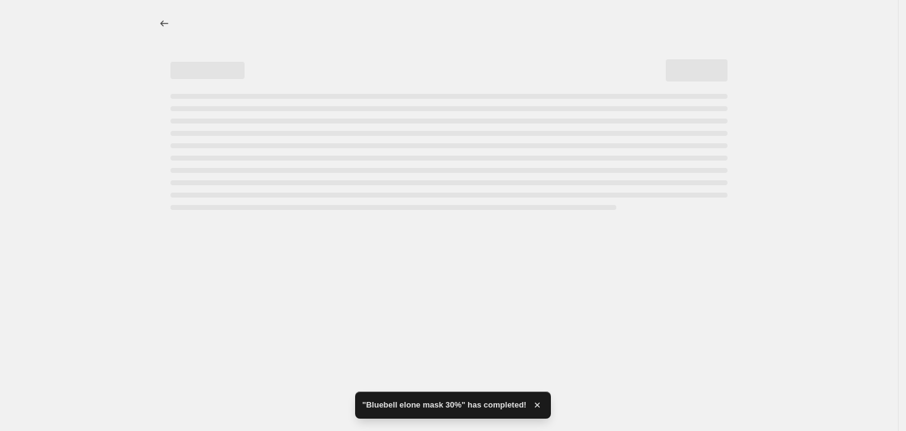
select select "percentage"
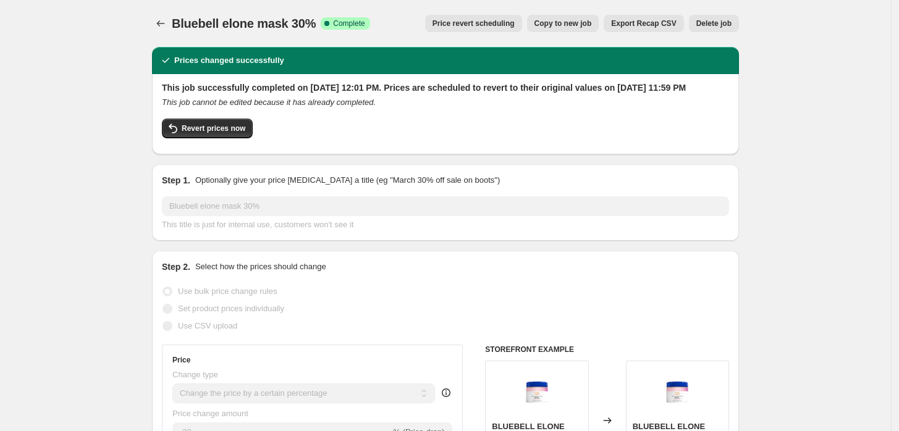
click at [172, 25] on div at bounding box center [162, 23] width 20 height 17
click at [175, 28] on span "Bluebell elone mask 30%" at bounding box center [244, 24] width 144 height 14
click at [165, 23] on icon "Price change jobs" at bounding box center [161, 23] width 8 height 6
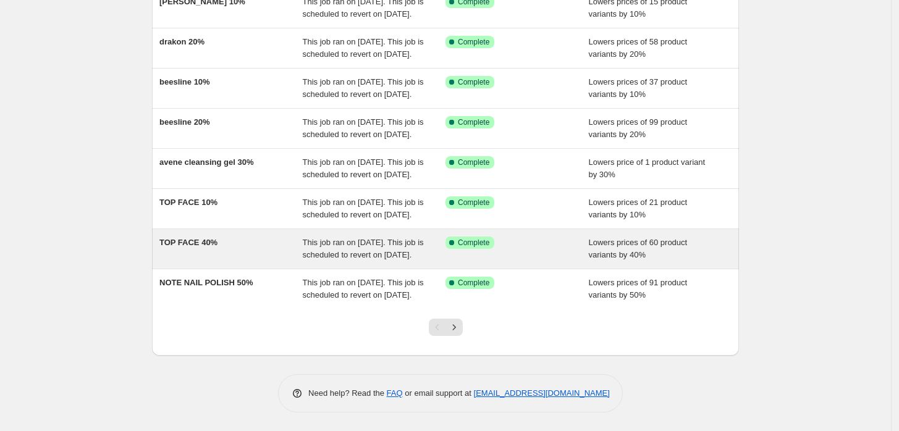
scroll to position [327, 0]
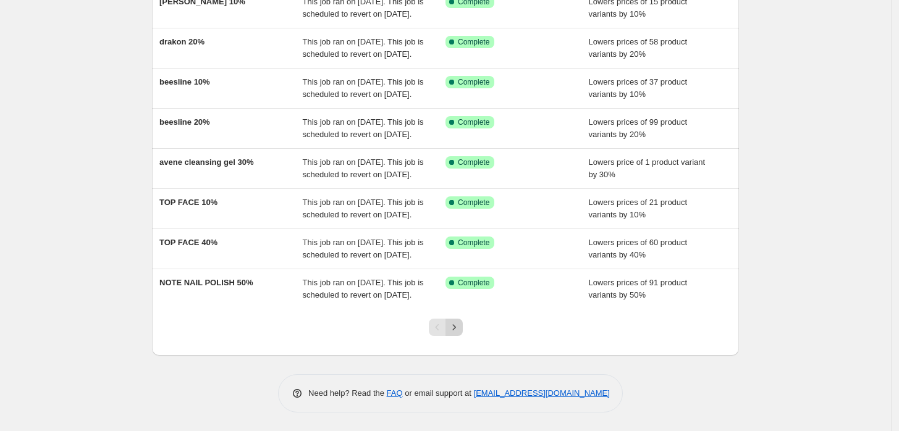
click at [458, 329] on icon "Next" at bounding box center [454, 327] width 12 height 12
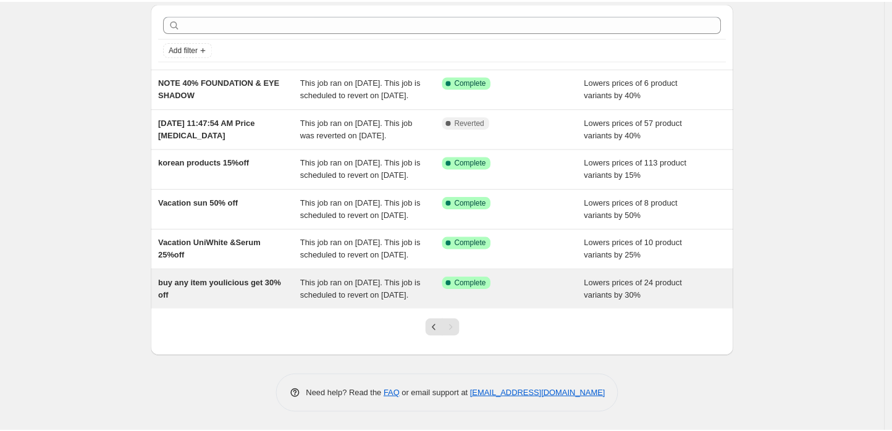
scroll to position [0, 0]
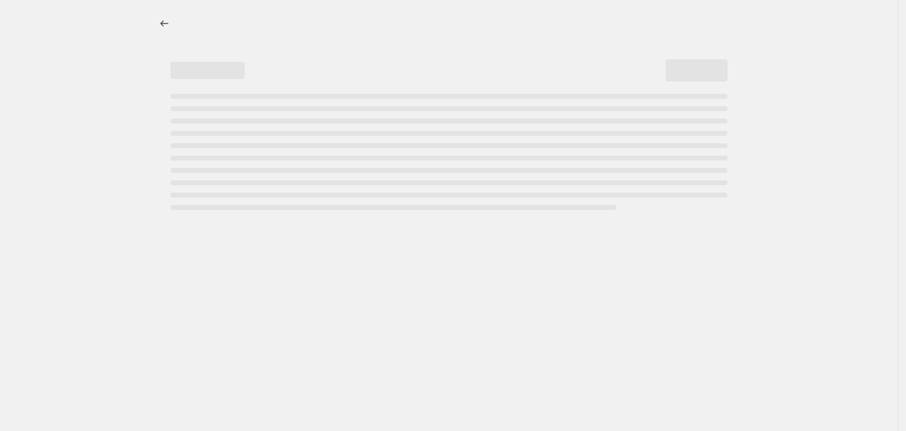
select select "percentage"
